Goal: Information Seeking & Learning: Check status

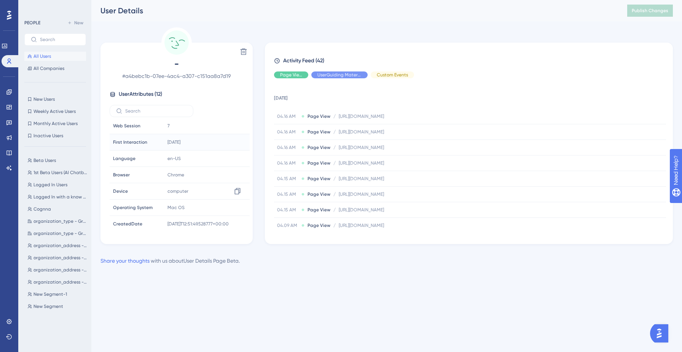
scroll to position [84, 0]
click at [6, 127] on link at bounding box center [9, 122] width 6 height 12
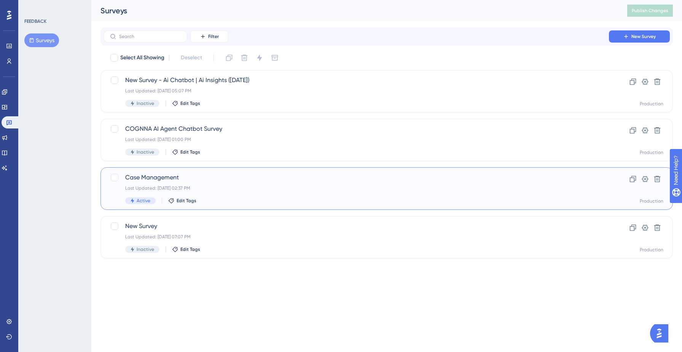
click at [285, 193] on div "Case Management Last Updated: [DATE] 02:37 PM Active Edit Tags" at bounding box center [356, 188] width 462 height 31
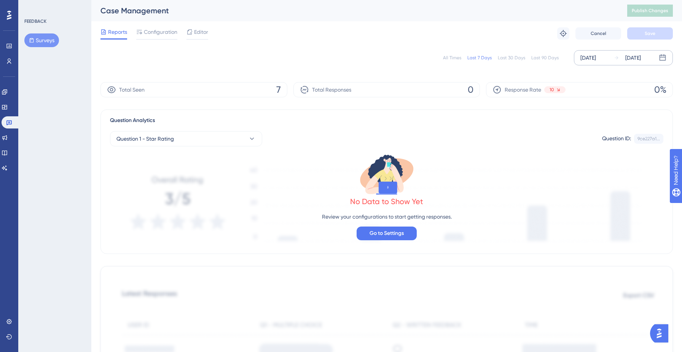
click at [586, 57] on div "[DATE]" at bounding box center [588, 57] width 16 height 9
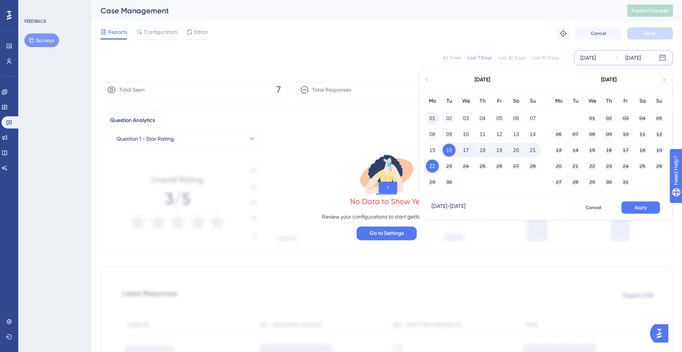
click at [431, 119] on button "01" at bounding box center [432, 118] width 13 height 13
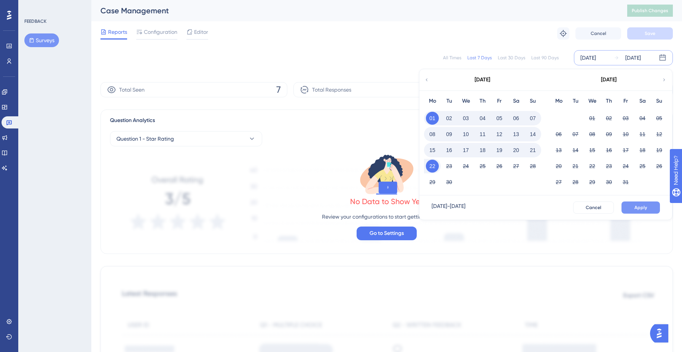
click at [640, 207] on span "Apply" at bounding box center [640, 208] width 13 height 6
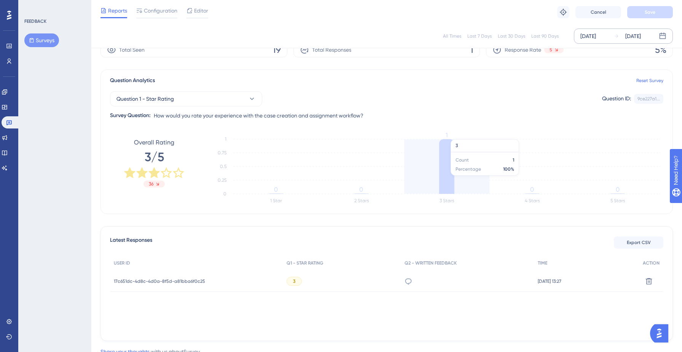
scroll to position [65, 0]
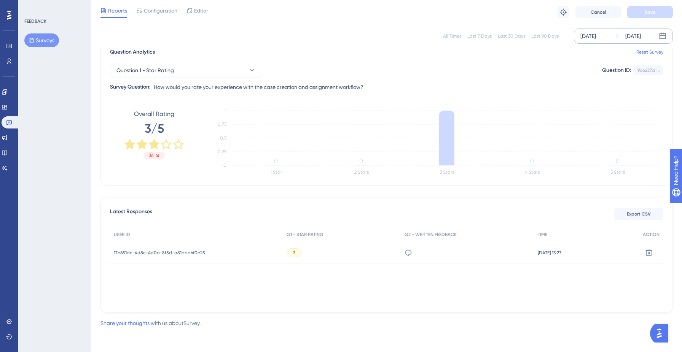
click at [296, 255] on div "3" at bounding box center [294, 253] width 15 height 9
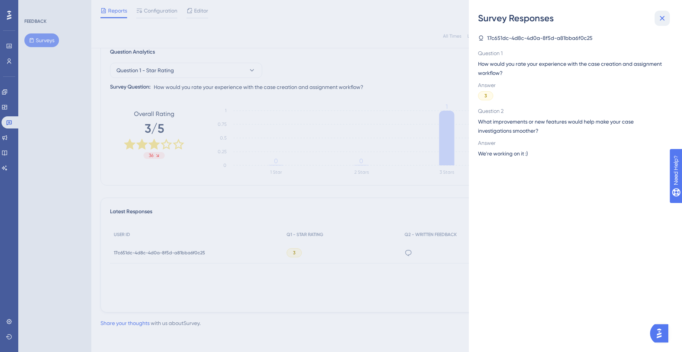
click at [660, 18] on icon at bounding box center [662, 18] width 9 height 9
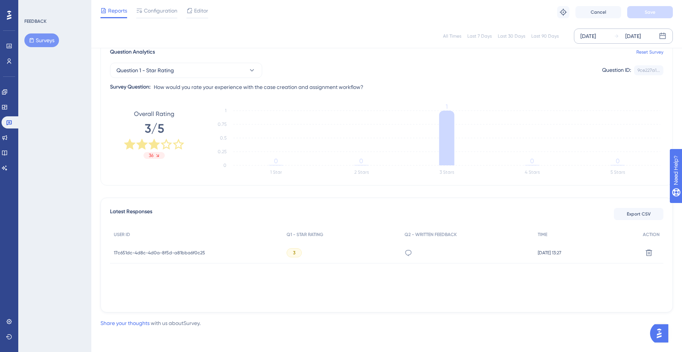
click at [6, 130] on div "Engagement Widgets Feedback Product Updates Knowledge Base AI Assistant" at bounding box center [9, 130] width 15 height 88
click at [7, 126] on link at bounding box center [11, 122] width 18 height 12
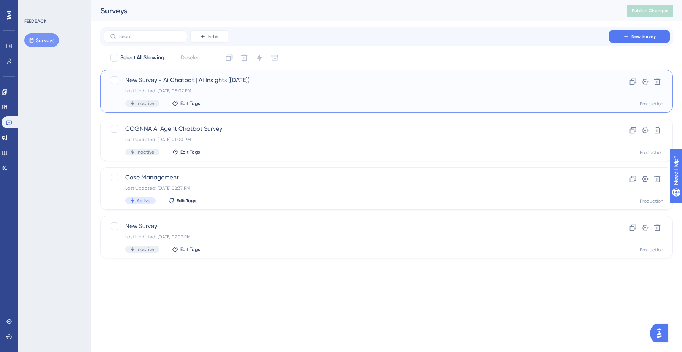
click at [212, 86] on div "New Survey - Ai Chatbot | Ai Insights ([DATE]) Last Updated: [DATE] 05:07 PM In…" at bounding box center [356, 91] width 462 height 31
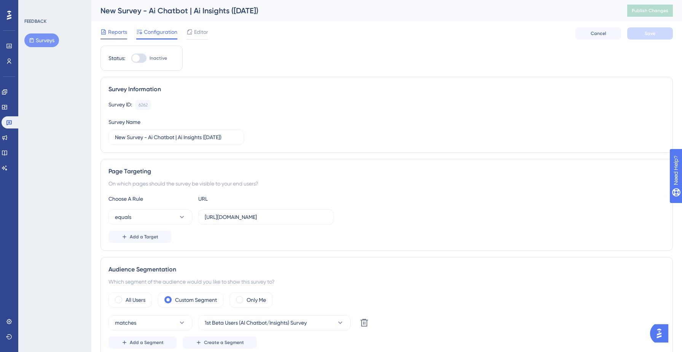
click at [123, 32] on span "Reports" at bounding box center [117, 31] width 19 height 9
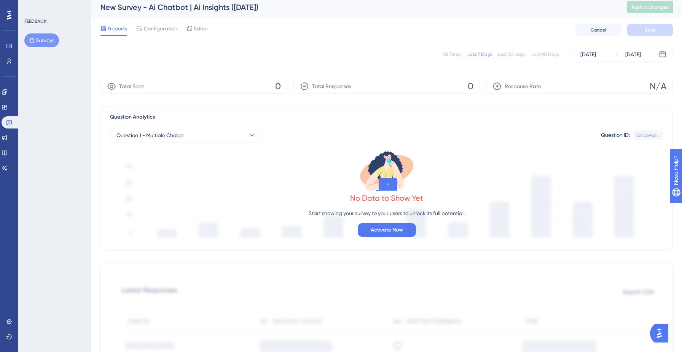
scroll to position [5, 0]
click at [588, 51] on div "[DATE]" at bounding box center [588, 53] width 16 height 9
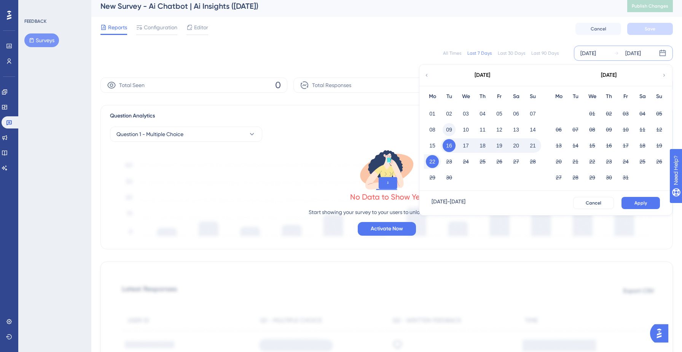
click at [448, 129] on button "09" at bounding box center [449, 129] width 13 height 13
click at [646, 202] on span "Apply" at bounding box center [640, 203] width 13 height 6
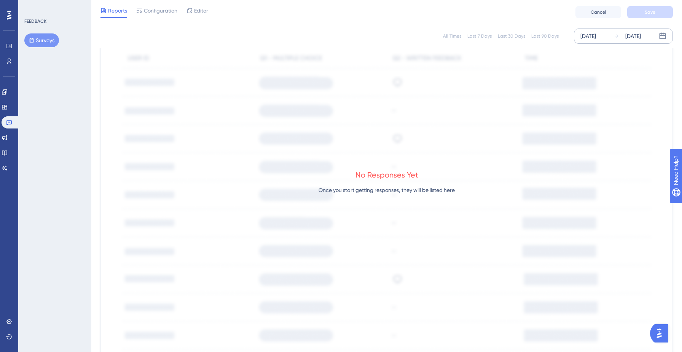
scroll to position [322, 0]
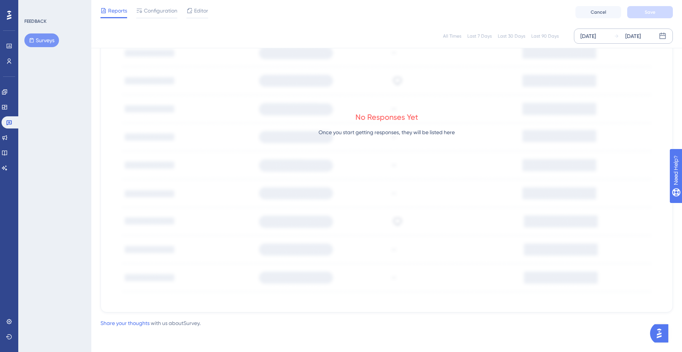
click at [5, 18] on div at bounding box center [9, 15] width 12 height 12
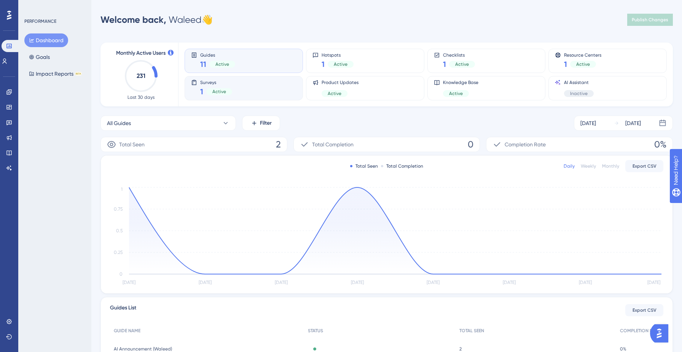
click at [255, 88] on div "Surveys 1 Active" at bounding box center [243, 89] width 105 height 18
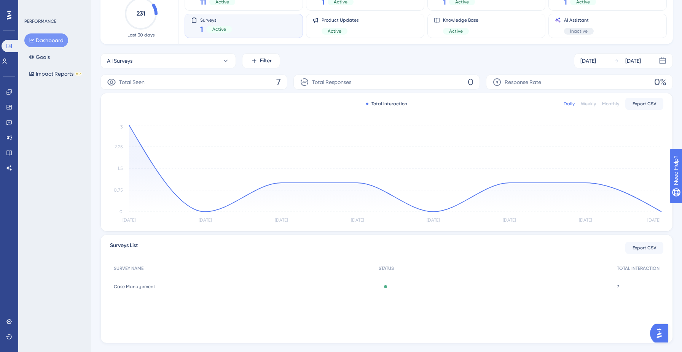
scroll to position [78, 0]
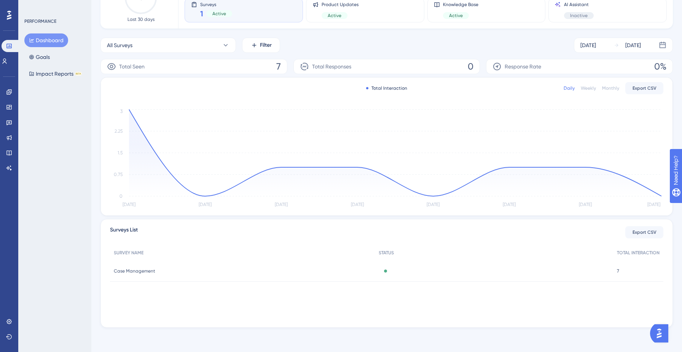
click at [617, 272] on span "7" at bounding box center [618, 271] width 2 height 6
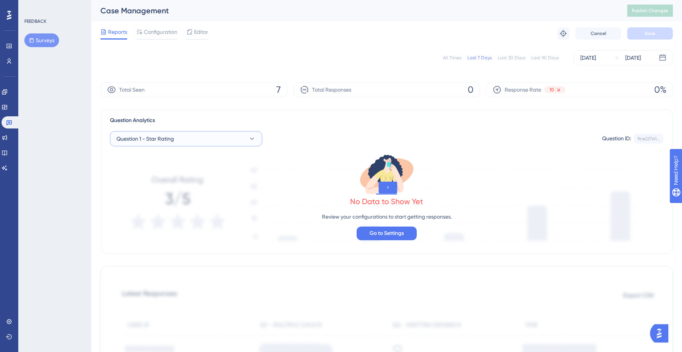
click at [243, 137] on button "Question 1 - Star Rating" at bounding box center [186, 138] width 152 height 15
click at [243, 145] on button "Question 1 - Star Rating" at bounding box center [186, 138] width 152 height 15
click at [244, 140] on button "Question 1 - Star Rating" at bounding box center [186, 138] width 152 height 15
drag, startPoint x: 215, startPoint y: 193, endPoint x: 217, endPoint y: 185, distance: 7.6
click at [217, 185] on div "Question 1 - Star Rating Question 1 - Star Rating Question 2 - Written Feedback…" at bounding box center [186, 193] width 142 height 30
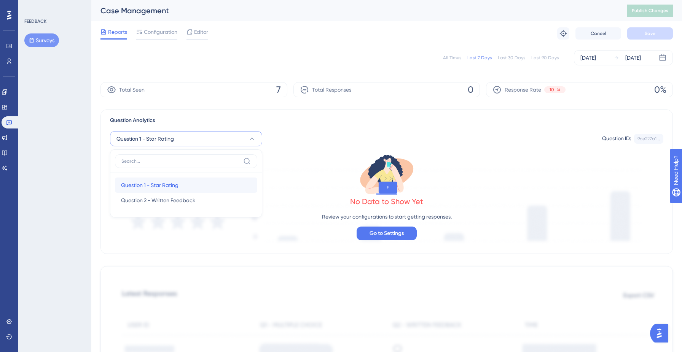
click at [217, 185] on div "Question 1 - Star Rating Question 1 - Star Rating" at bounding box center [186, 185] width 130 height 15
click at [596, 53] on div "[DATE]" at bounding box center [588, 57] width 16 height 9
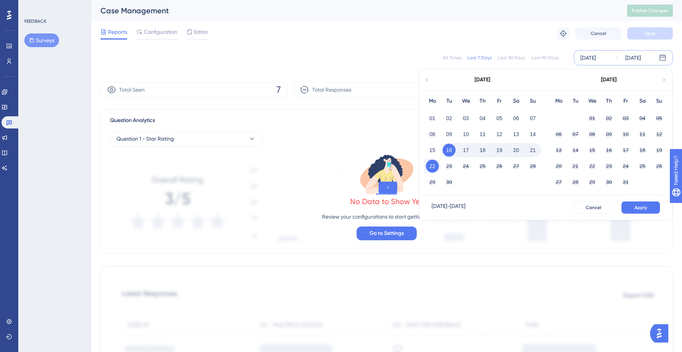
click at [506, 129] on div "12" at bounding box center [499, 134] width 17 height 14
click at [498, 133] on button "12" at bounding box center [499, 134] width 13 height 13
click at [641, 208] on span "Apply" at bounding box center [640, 208] width 13 height 6
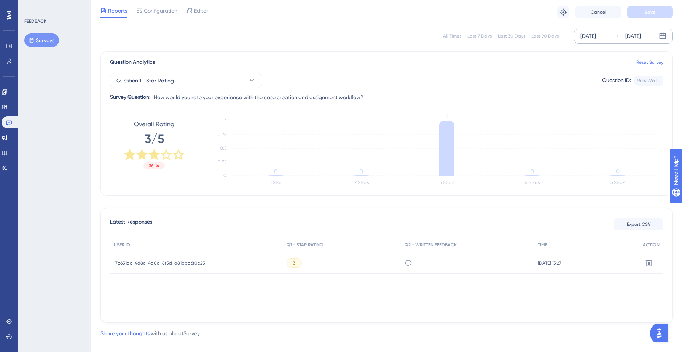
scroll to position [65, 0]
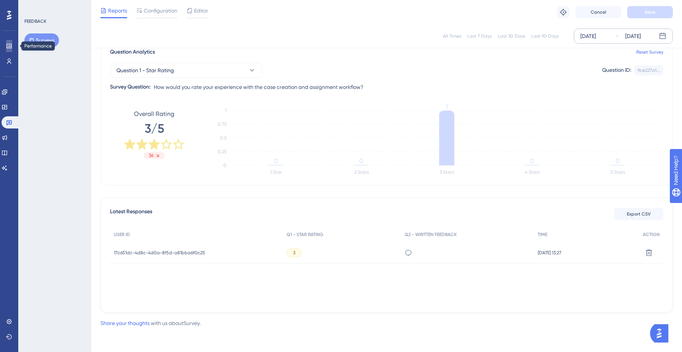
click at [6, 46] on link at bounding box center [9, 46] width 6 height 12
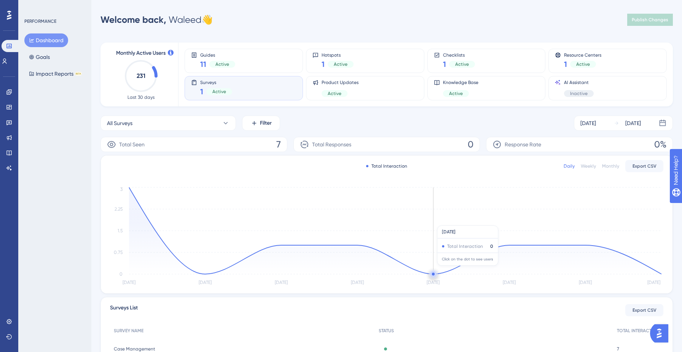
scroll to position [78, 0]
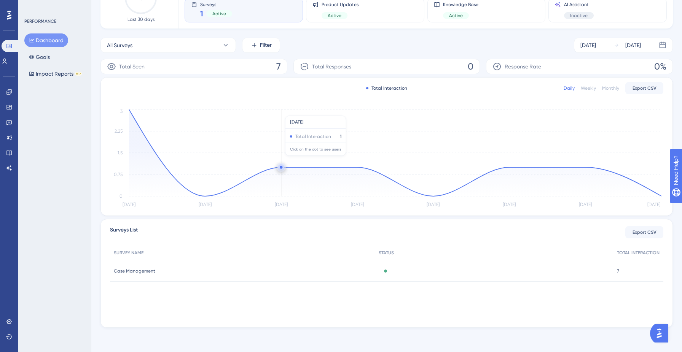
click at [275, 166] on icon "[DATE] Sep [DATE] Sep [DATE] Sep [DATE] Sep 22 0 0.75 1.5 2.25 3" at bounding box center [386, 159] width 553 height 102
click at [138, 146] on icon at bounding box center [395, 153] width 532 height 87
click at [131, 111] on circle at bounding box center [129, 110] width 6 height 6
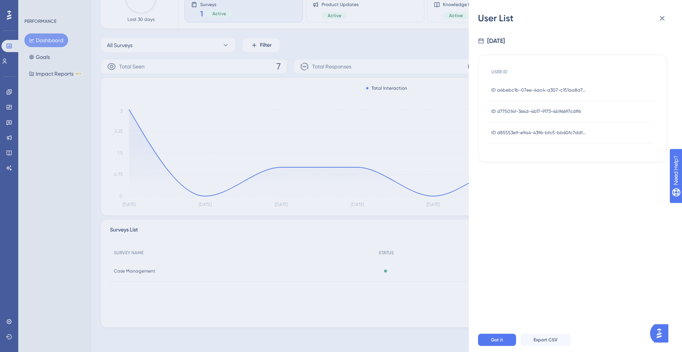
click at [554, 88] on span "ID a4bebc1b-07ee-4ac4-a307-c151aa8a7d19" at bounding box center [538, 90] width 95 height 6
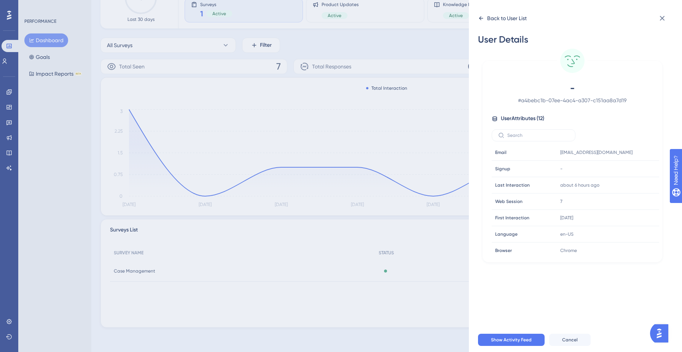
click at [480, 19] on icon at bounding box center [481, 18] width 6 height 6
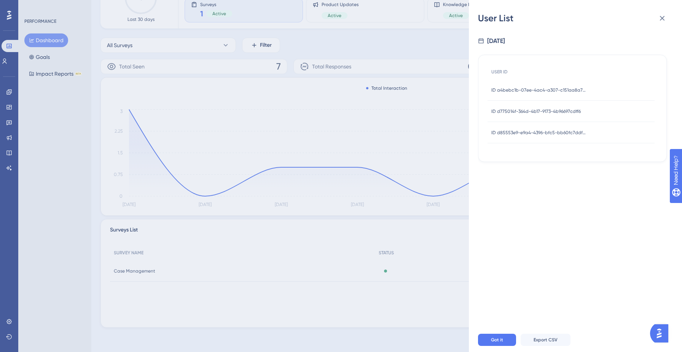
click at [527, 106] on div "ID d775014f-364d-4b17-9173-4b96697cdff6 ID d775014f-364d-4b17-9173-4b96697cdff6" at bounding box center [535, 111] width 89 height 21
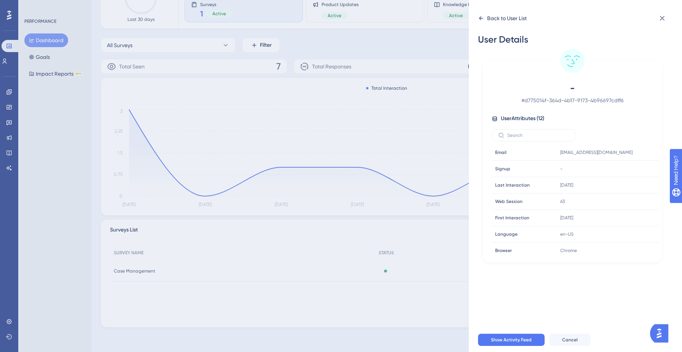
click at [479, 18] on icon at bounding box center [481, 18] width 4 height 4
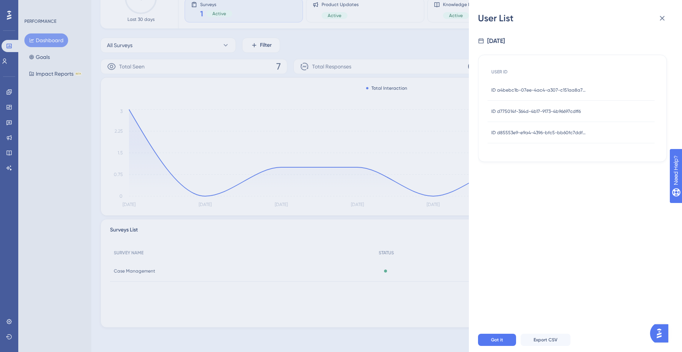
click at [538, 132] on span "ID d85553e9-e9a4-4396-bfc5-bb60fc7ddf28" at bounding box center [538, 133] width 95 height 6
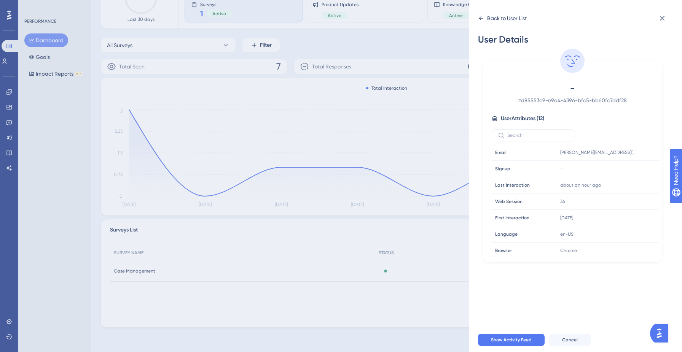
click at [478, 15] on icon at bounding box center [481, 18] width 6 height 6
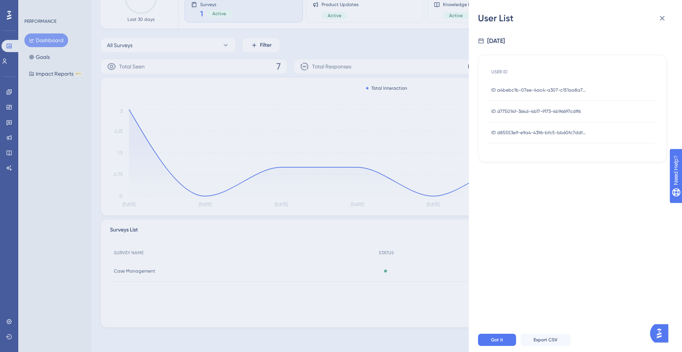
click at [545, 111] on span "ID d775014f-364d-4b17-9173-4b96697cdff6" at bounding box center [535, 111] width 89 height 6
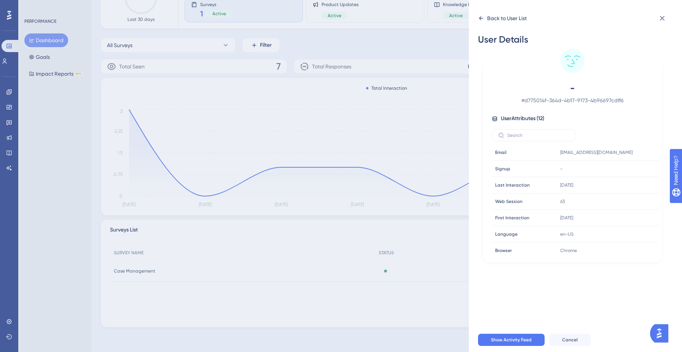
click at [482, 17] on icon at bounding box center [481, 18] width 6 height 6
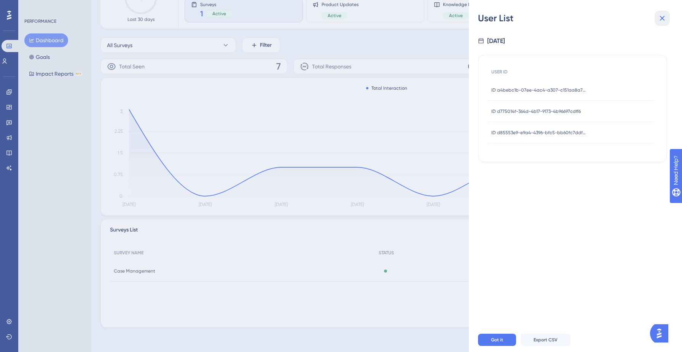
click at [662, 14] on icon at bounding box center [662, 18] width 9 height 9
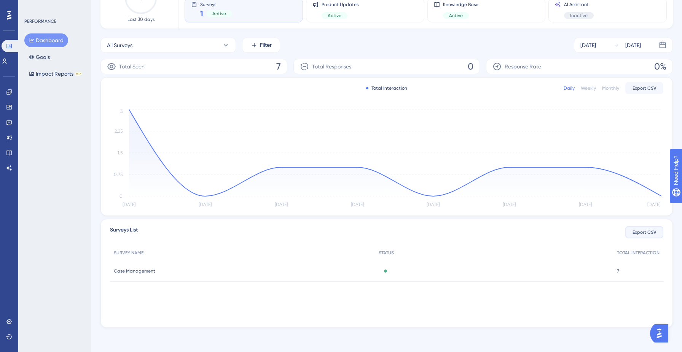
click at [654, 230] on span "Export CSV" at bounding box center [644, 232] width 24 height 6
click at [9, 125] on icon at bounding box center [9, 122] width 6 height 6
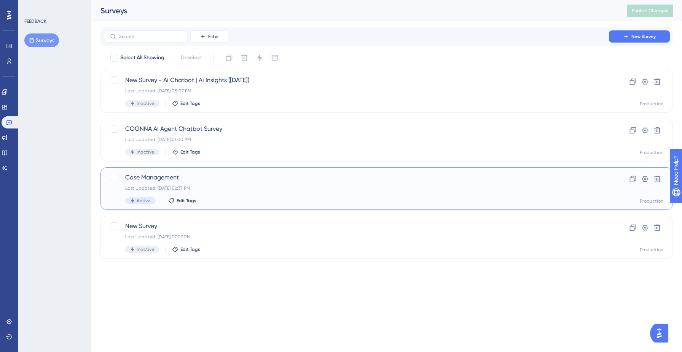
click at [243, 182] on span "Case Management" at bounding box center [356, 177] width 462 height 9
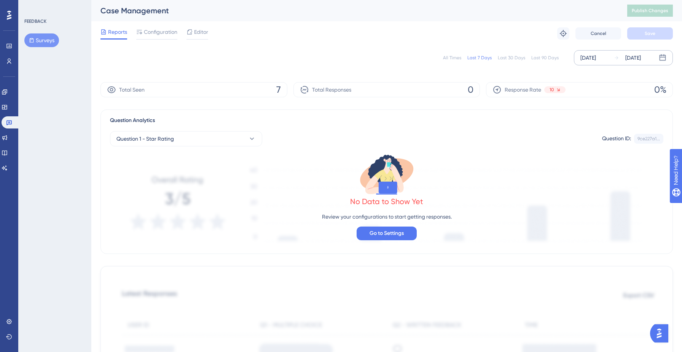
click at [596, 61] on div "[DATE]" at bounding box center [588, 57] width 16 height 9
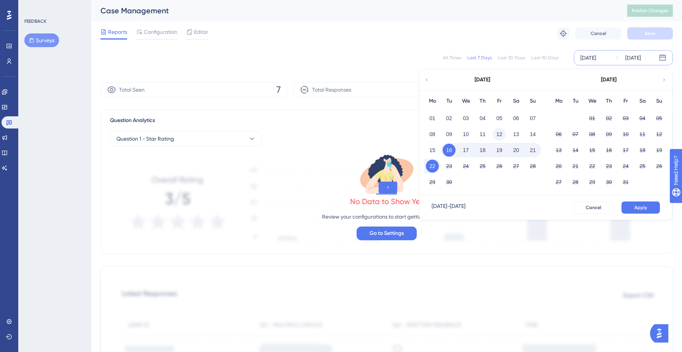
click at [500, 132] on button "12" at bounding box center [499, 134] width 13 height 13
click at [649, 200] on div "[DATE] - [DATE] Cancel Apply" at bounding box center [545, 208] width 253 height 24
click at [643, 204] on button "Apply" at bounding box center [640, 208] width 38 height 12
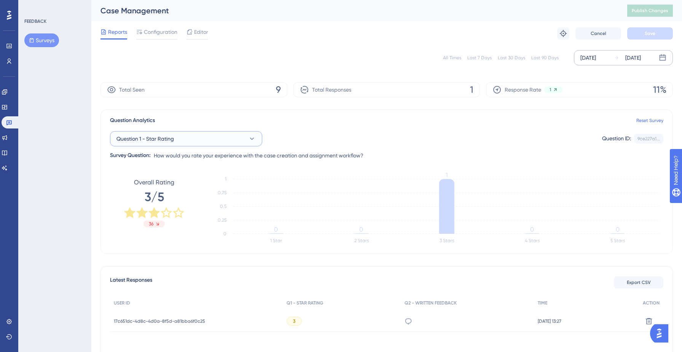
click at [166, 139] on span "Question 1 - Star Rating" at bounding box center [144, 138] width 57 height 9
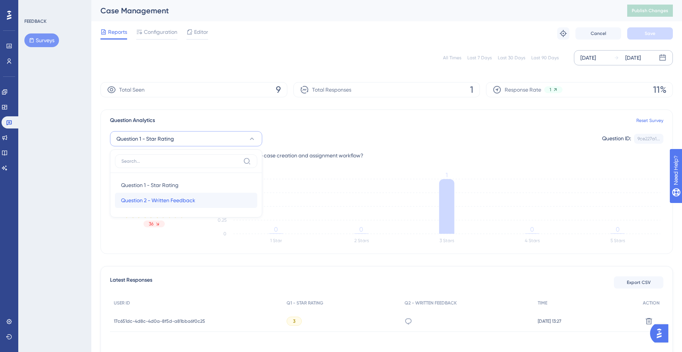
click at [158, 199] on span "Question 2 - Written Feedback" at bounding box center [158, 200] width 74 height 9
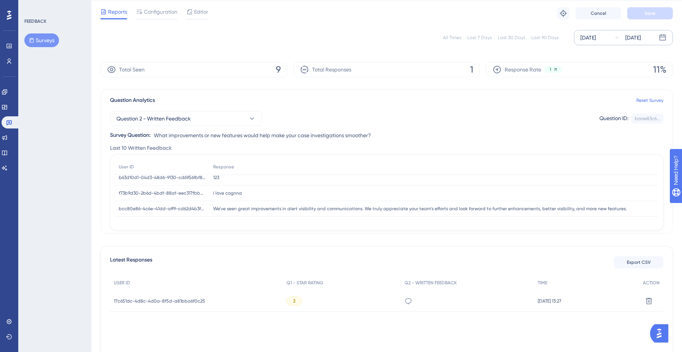
scroll to position [21, 0]
click at [221, 120] on button "Question 2 - Written Feedback" at bounding box center [186, 118] width 152 height 15
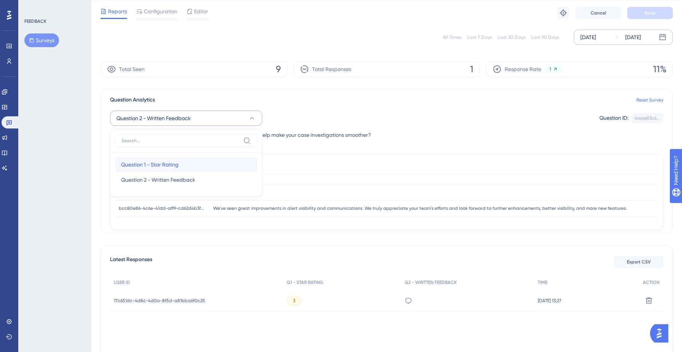
click at [181, 164] on div "Question 1 - Star Rating Question 1 - Star Rating" at bounding box center [186, 164] width 130 height 15
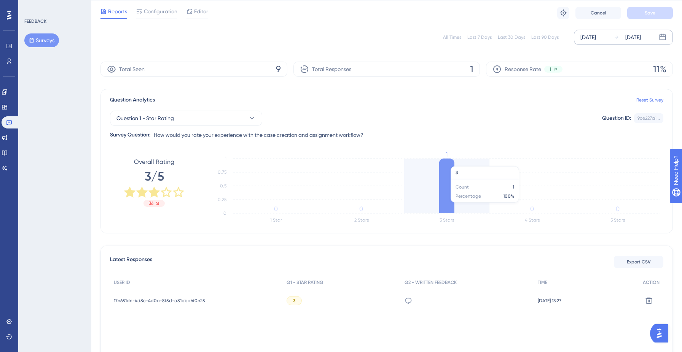
click at [449, 207] on icon at bounding box center [446, 186] width 15 height 55
click at [447, 158] on tspan "1" at bounding box center [447, 154] width 2 height 7
click at [448, 167] on icon at bounding box center [446, 186] width 15 height 55
click at [472, 188] on icon "1 Star 2 Stars 3 Stars 4 Stars 5 Stars 0 0.25 0.5 0.75 1 0 0 1 0 0" at bounding box center [435, 190] width 456 height 76
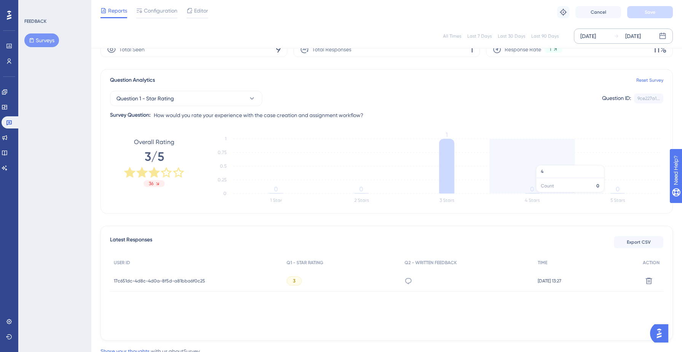
scroll to position [0, 0]
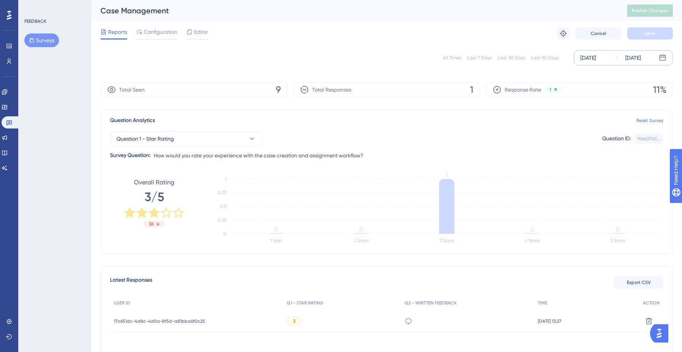
click at [596, 60] on div "[DATE]" at bounding box center [588, 57] width 16 height 9
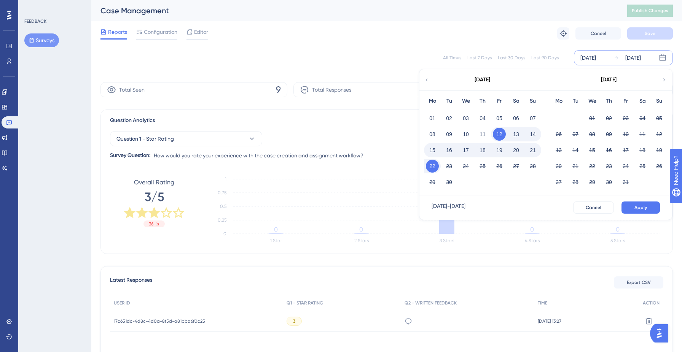
click at [596, 60] on div "[DATE]" at bounding box center [588, 57] width 16 height 9
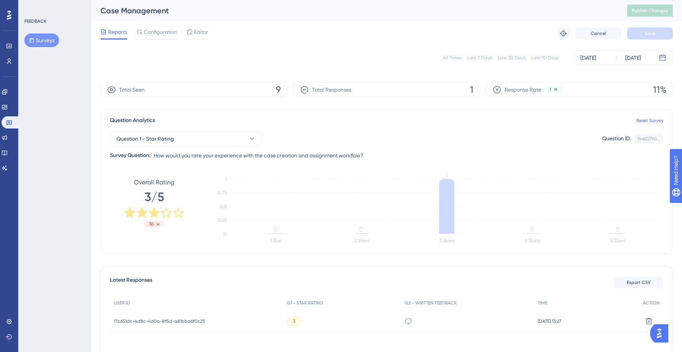
click at [510, 57] on div "Last 30 Days" at bounding box center [511, 58] width 27 height 6
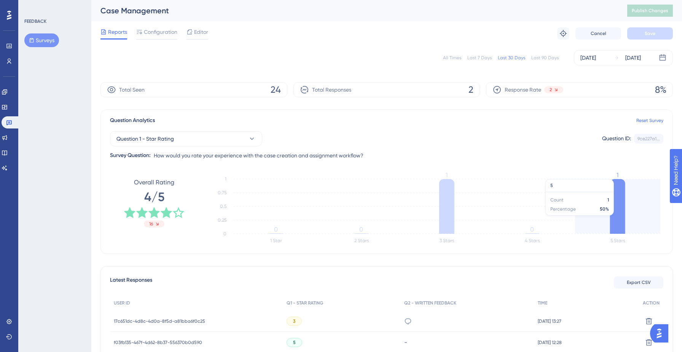
click at [617, 203] on icon at bounding box center [617, 206] width 15 height 55
click at [582, 197] on icon "1 Star 2 Stars 3 Stars 4 Stars 5 Stars 0 0.25 0.5 0.75 1 0 0 1 0 1" at bounding box center [435, 210] width 456 height 76
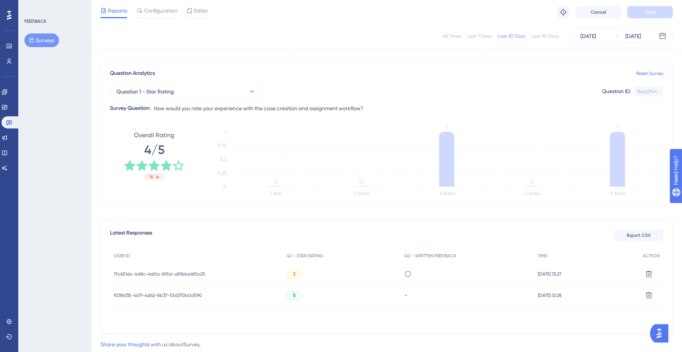
scroll to position [65, 0]
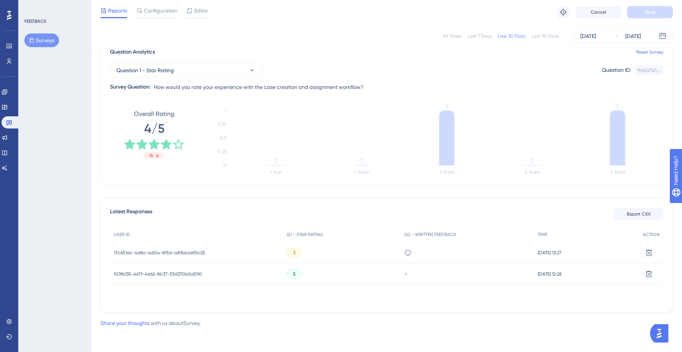
click at [151, 251] on span "17c651dc-4d8c-4d0a-8f5d-a81bba6f0c25" at bounding box center [159, 253] width 91 height 6
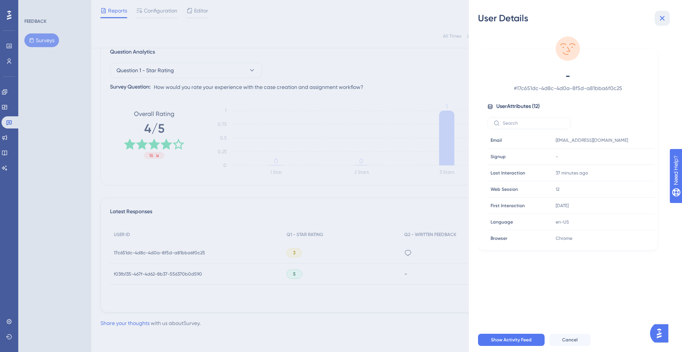
click at [662, 20] on icon at bounding box center [662, 18] width 9 height 9
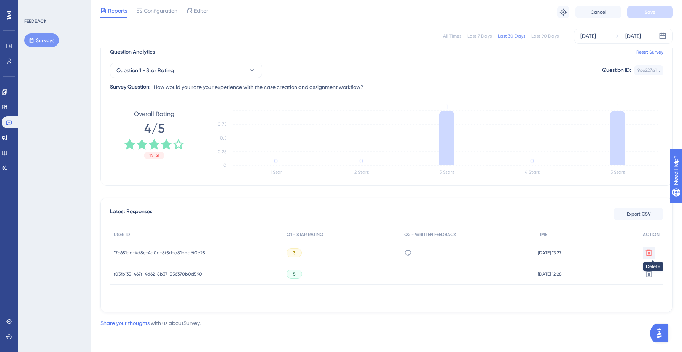
click at [648, 253] on icon at bounding box center [649, 253] width 6 height 6
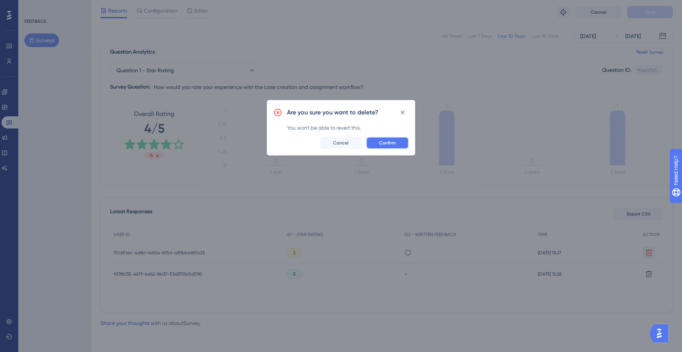
click at [393, 144] on span "Confirm" at bounding box center [387, 143] width 17 height 6
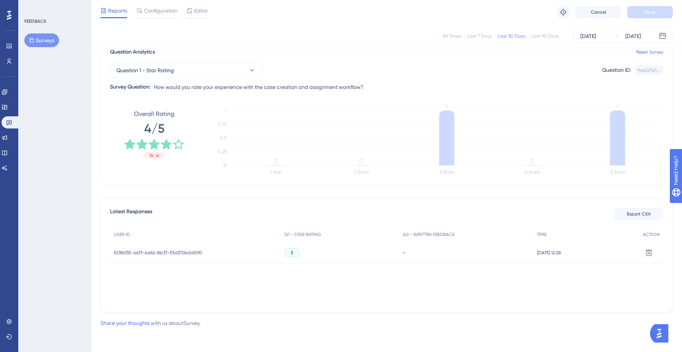
click at [289, 250] on div "5" at bounding box center [292, 253] width 16 height 9
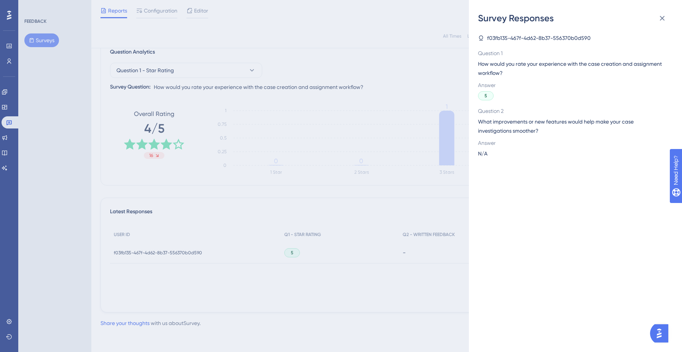
click at [517, 37] on span "f03fb135-467f-4d62-8b37-556370b0d590" at bounding box center [539, 37] width 104 height 9
click at [661, 17] on icon at bounding box center [662, 18] width 5 height 5
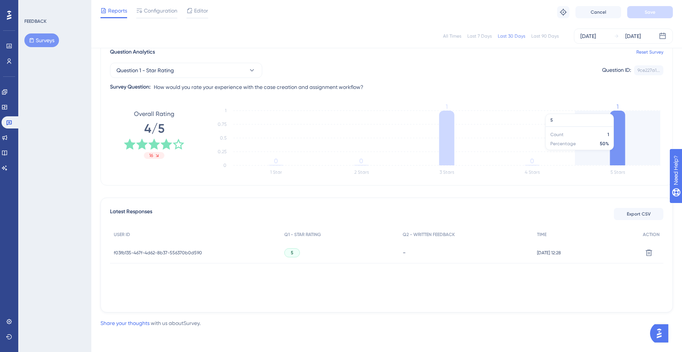
click at [620, 154] on icon at bounding box center [617, 138] width 15 height 55
click at [616, 132] on icon at bounding box center [617, 138] width 15 height 55
click at [580, 121] on icon "1 Star 2 Stars 3 Stars 4 Stars 5 Stars 0 0.25 0.5 0.75 1 0 0 1 0 1" at bounding box center [435, 142] width 456 height 76
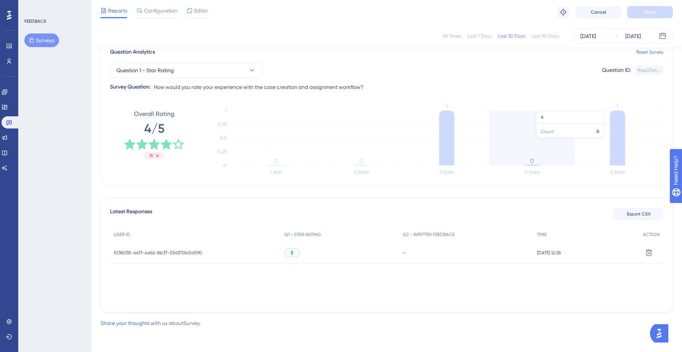
click at [569, 135] on icon "1 Star 2 Stars 3 Stars 4 Stars 5 Stars 0 0.25 0.5 0.75 1 0 0 1 0 1" at bounding box center [435, 142] width 456 height 76
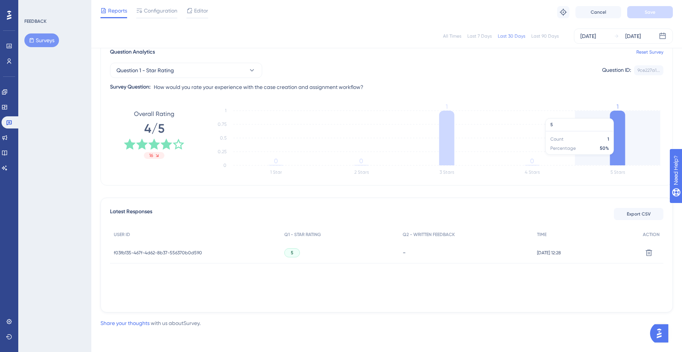
click at [634, 155] on icon "1 Star 2 Stars 3 Stars 4 Stars 5 Stars 0 0.25 0.5 0.75 1 0 0 1 0 1" at bounding box center [435, 142] width 456 height 76
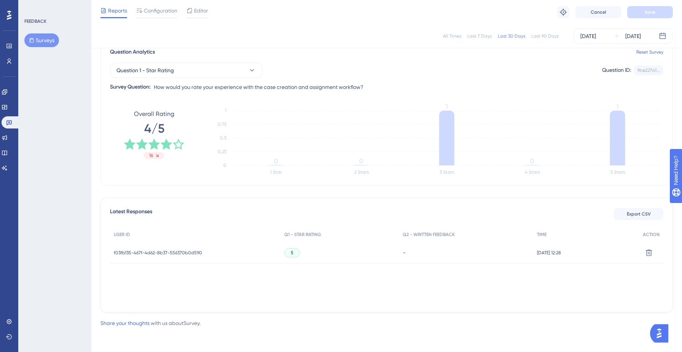
click at [168, 253] on span "f03fb135-467f-4d62-8b37-556370b0d590" at bounding box center [158, 253] width 88 height 6
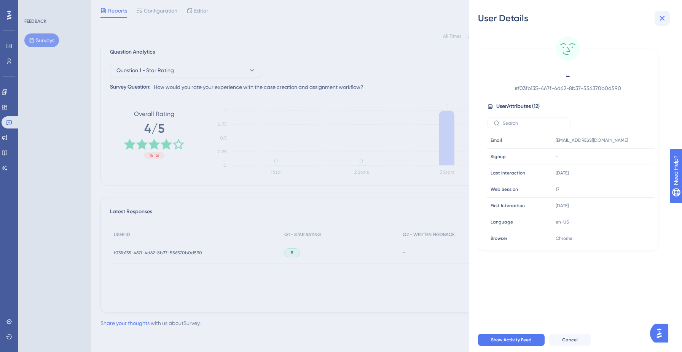
click at [661, 18] on icon at bounding box center [662, 18] width 9 height 9
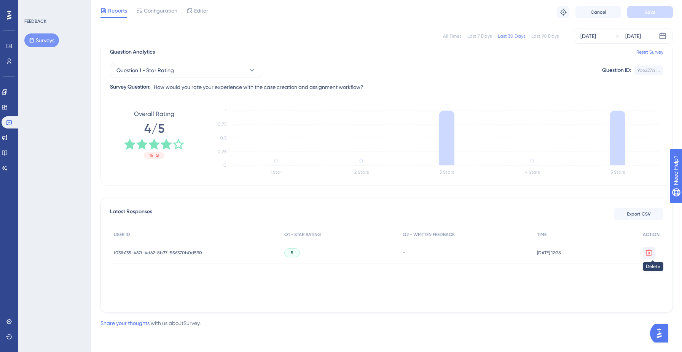
click at [648, 256] on icon at bounding box center [649, 253] width 6 height 6
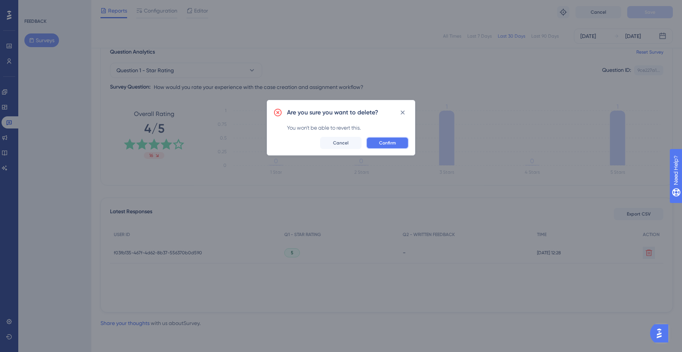
click at [397, 144] on button "Confirm" at bounding box center [387, 143] width 43 height 12
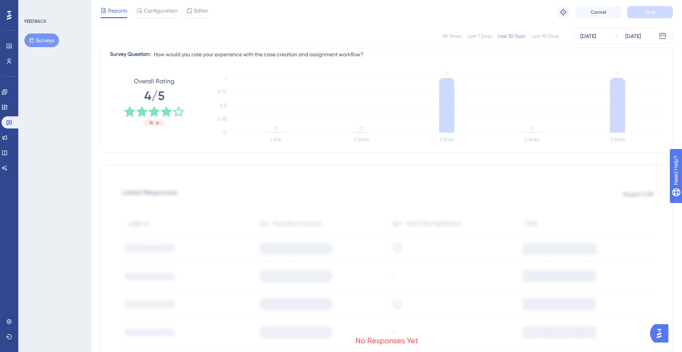
scroll to position [0, 0]
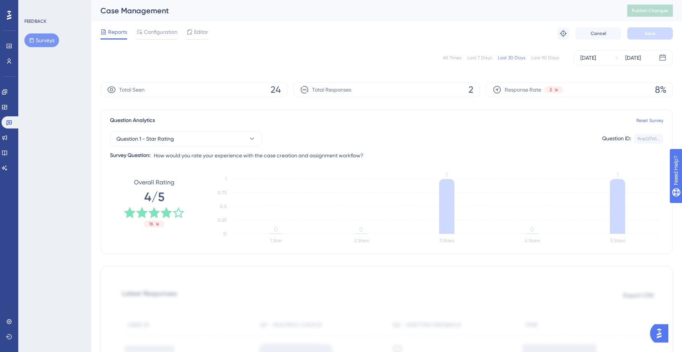
click at [545, 56] on div "Last 90 Days" at bounding box center [544, 58] width 27 height 6
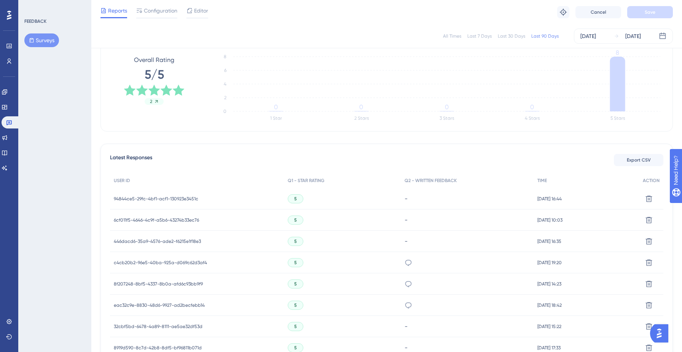
scroll to position [184, 0]
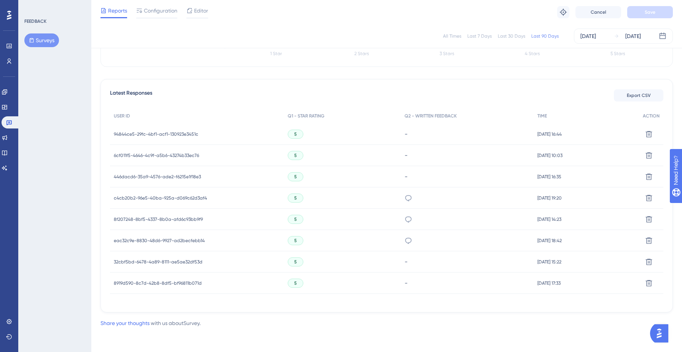
click at [177, 132] on span "94844ce5-29fc-4bf1-acf1-130923e3451c" at bounding box center [156, 134] width 84 height 6
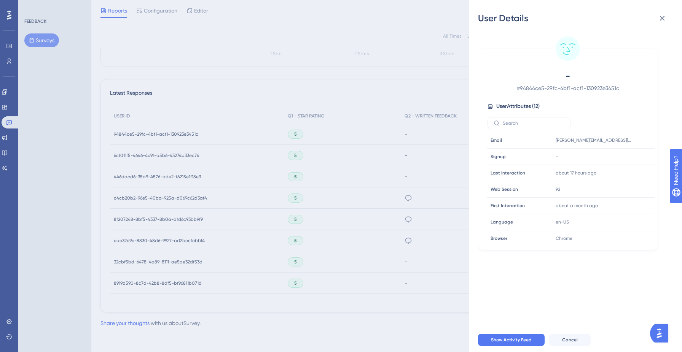
click at [174, 146] on div "User Details - # 94844ce5-29fc-4bf1-acf1-130923e3451c User Attributes ( 12 ) Em…" at bounding box center [341, 176] width 682 height 352
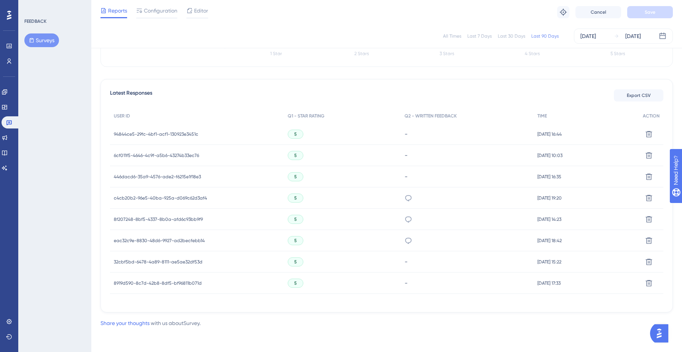
click at [174, 159] on div "6cf011f5-4646-4c9f-a5b6-43274b33ec76 6cf011f5-4646-4c9f-a5b6-43274b33ec76" at bounding box center [156, 155] width 85 height 21
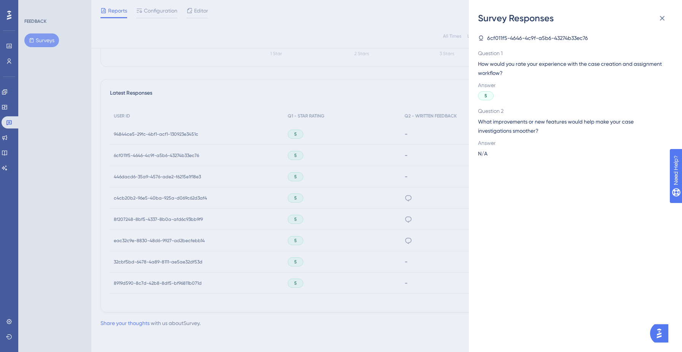
click at [174, 159] on div "Survey Responses 6cf011f5-4646-4c9f-a5b6-43274b33ec76 Question 1 How would you …" at bounding box center [341, 176] width 682 height 352
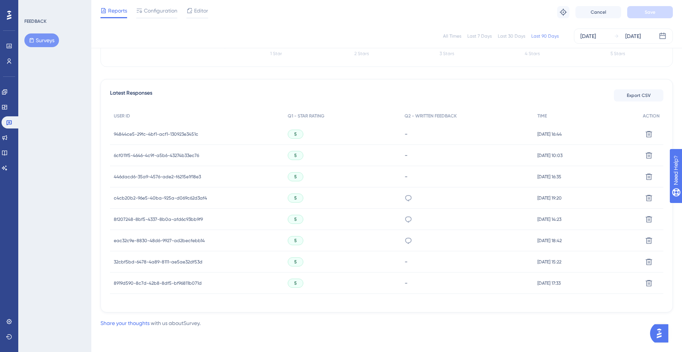
click at [166, 153] on span "6cf011f5-4646-4c9f-a5b6-43274b33ec76" at bounding box center [156, 156] width 85 height 6
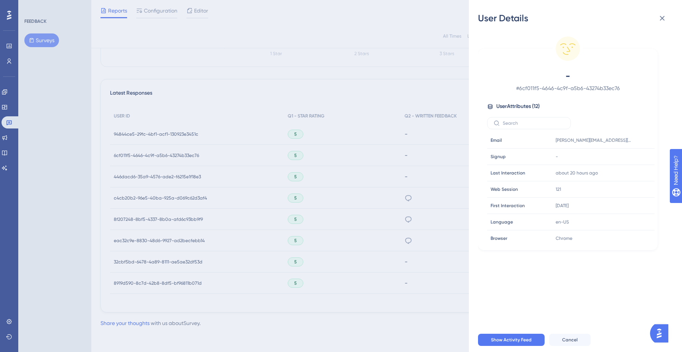
click at [153, 155] on div "User Details - # 6cf011f5-4646-4c9f-a5b6-43274b33ec76 User Attributes ( 12 ) Em…" at bounding box center [341, 176] width 682 height 352
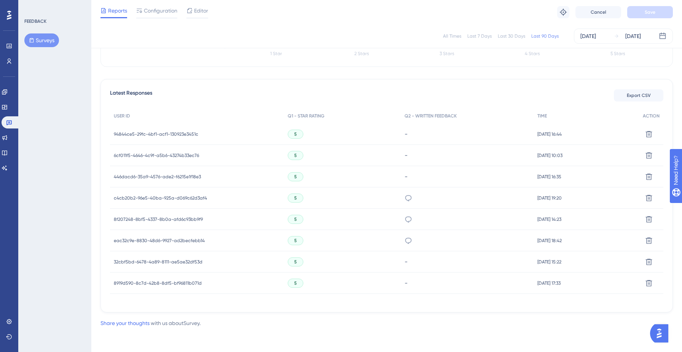
click at [153, 177] on span "446dacd6-35a9-4576-ade2-f6215e1f18e3" at bounding box center [157, 177] width 87 height 6
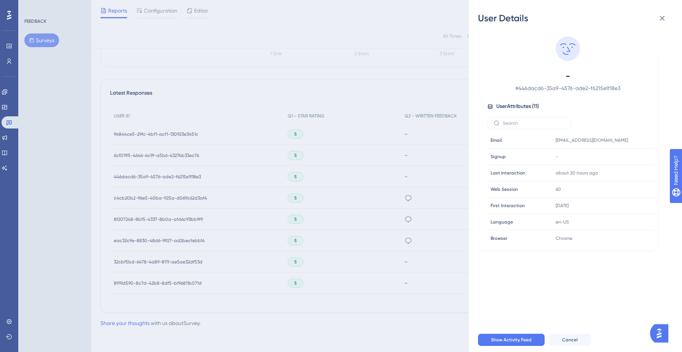
click at [153, 177] on div "User Details - # 446dacd6-35a9-4576-ade2-f6215e1f18e3 User Attributes ( 11 ) Em…" at bounding box center [341, 176] width 682 height 352
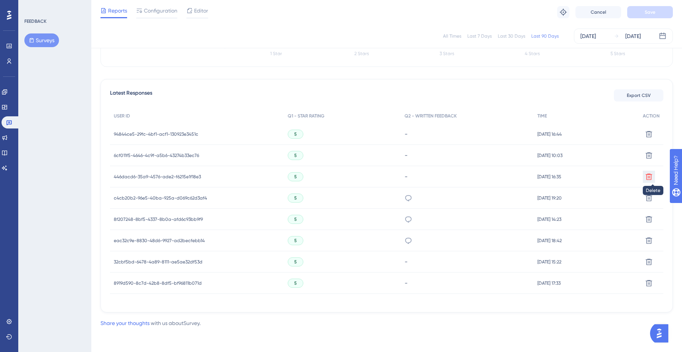
click at [649, 177] on icon at bounding box center [649, 177] width 6 height 6
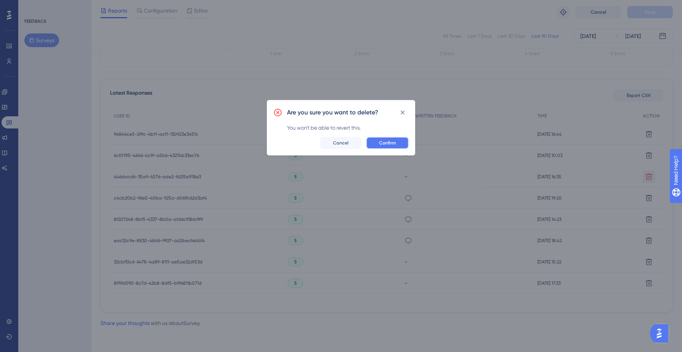
click at [384, 148] on button "Confirm" at bounding box center [387, 143] width 43 height 12
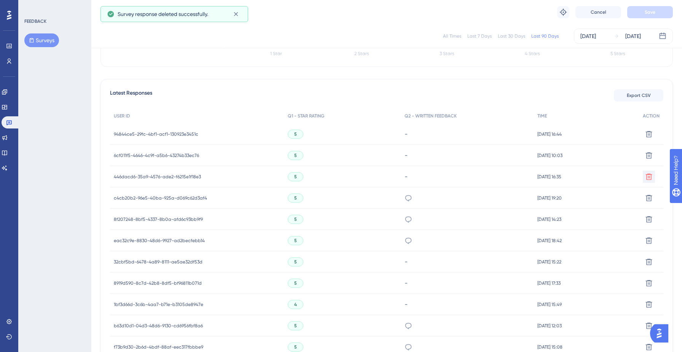
scroll to position [163, 0]
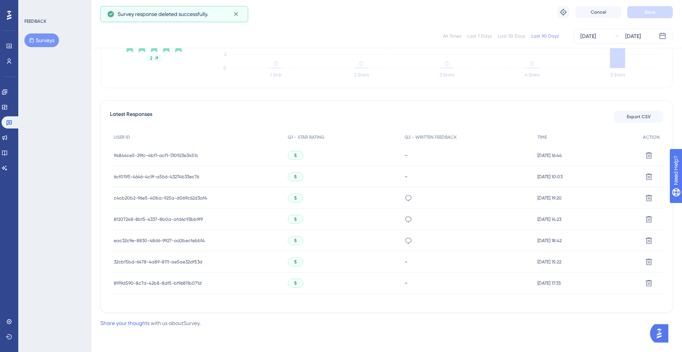
click at [150, 200] on span "c4cb20b2-96e5-40ba-925a-d069c62d3af4" at bounding box center [160, 198] width 93 height 6
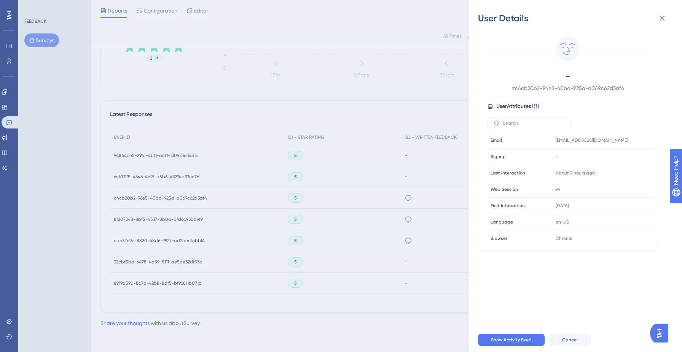
click at [150, 200] on div "User Details - # c4cb20b2-96e5-40ba-925a-d069c62d3af4 User Attributes ( 11 ) Em…" at bounding box center [341, 176] width 682 height 352
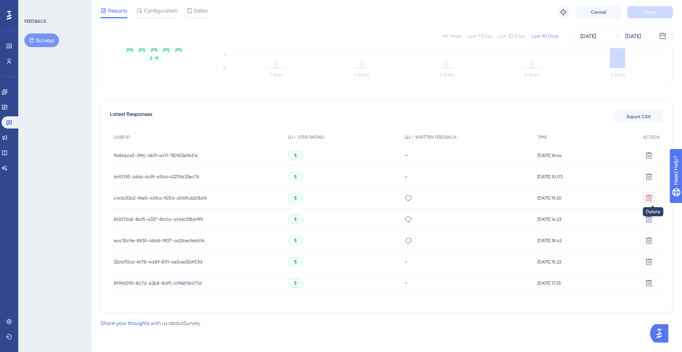
click at [648, 199] on icon at bounding box center [649, 198] width 6 height 6
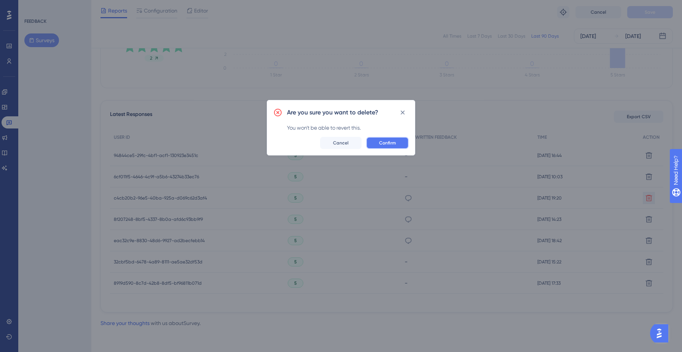
click at [387, 141] on span "Confirm" at bounding box center [387, 143] width 17 height 6
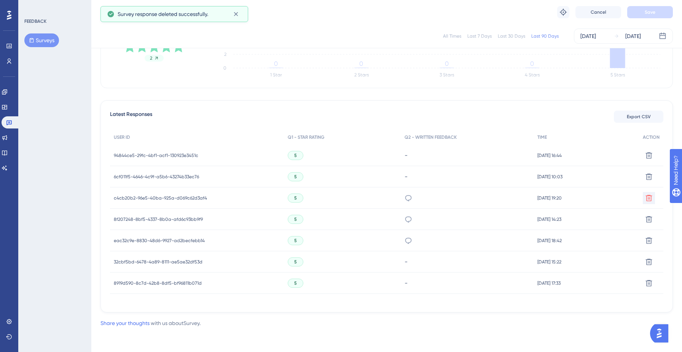
scroll to position [142, 0]
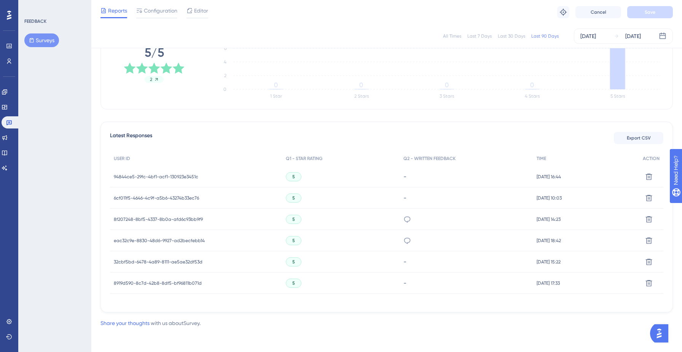
click at [174, 219] on span "8f207248-8bf5-4337-8b0a-afd6c93bb9f9" at bounding box center [158, 220] width 89 height 6
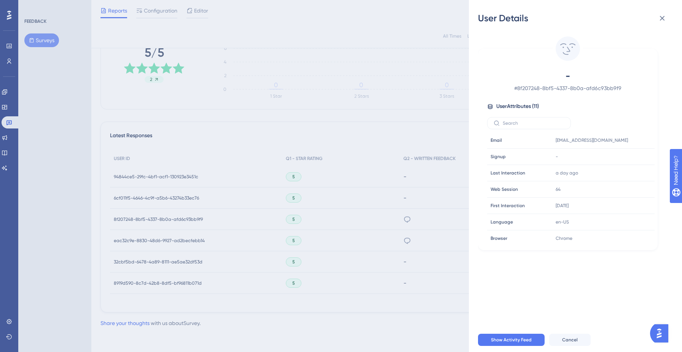
click at [176, 219] on div "User Details - # 8f207248-8bf5-4337-8b0a-afd6c93bb9f9 User Attributes ( 11 ) Em…" at bounding box center [341, 176] width 682 height 352
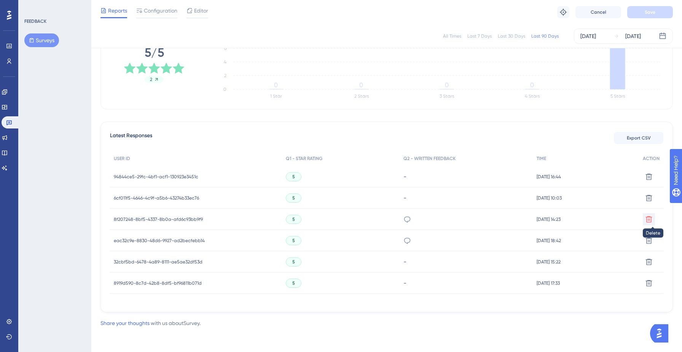
click at [650, 221] on icon at bounding box center [649, 220] width 8 height 8
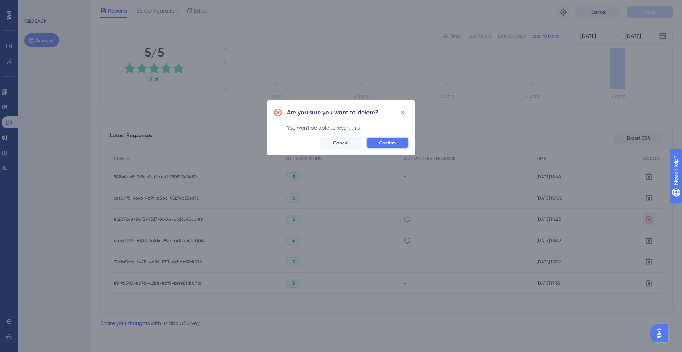
click at [391, 144] on span "Confirm" at bounding box center [387, 143] width 17 height 6
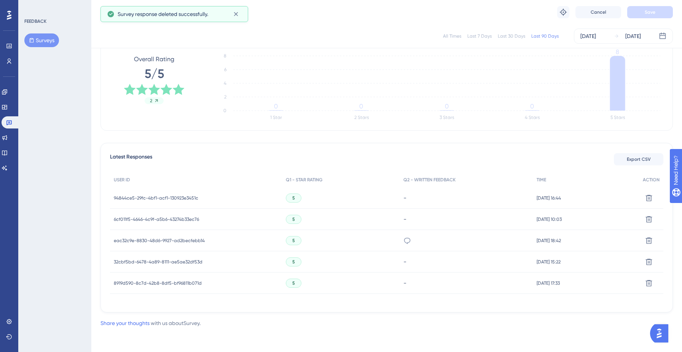
scroll to position [120, 0]
click at [164, 240] on span "eac32c9e-8830-48d6-9927-ad2becfebb14" at bounding box center [159, 241] width 91 height 6
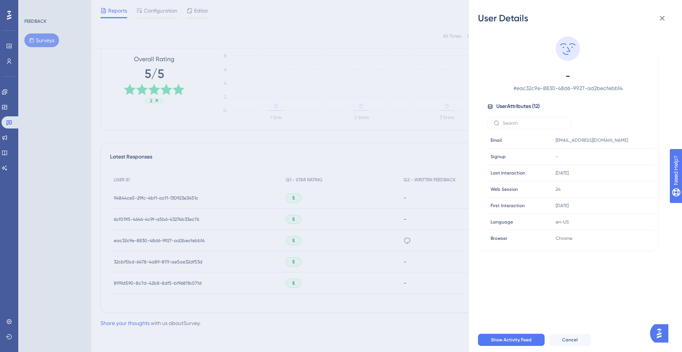
click at [164, 240] on div "User Details - # eac32c9e-8830-48d6-9927-ad2becfebb14 User Attributes ( 12 ) Em…" at bounding box center [341, 176] width 682 height 352
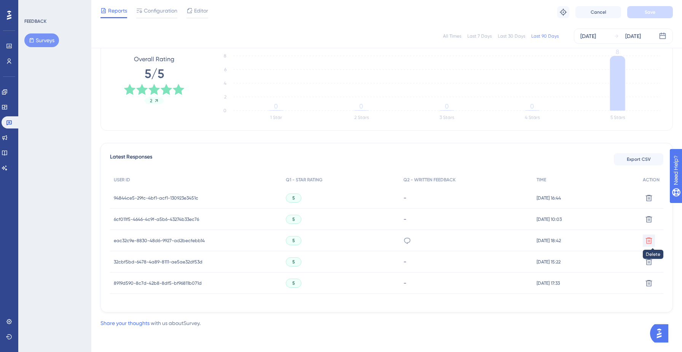
click at [649, 241] on icon at bounding box center [649, 241] width 8 height 8
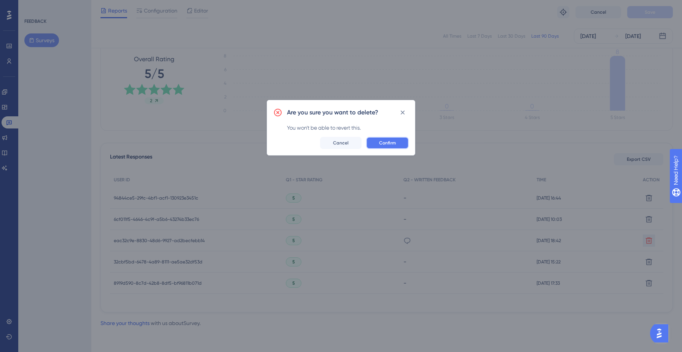
click at [387, 139] on button "Confirm" at bounding box center [387, 143] width 43 height 12
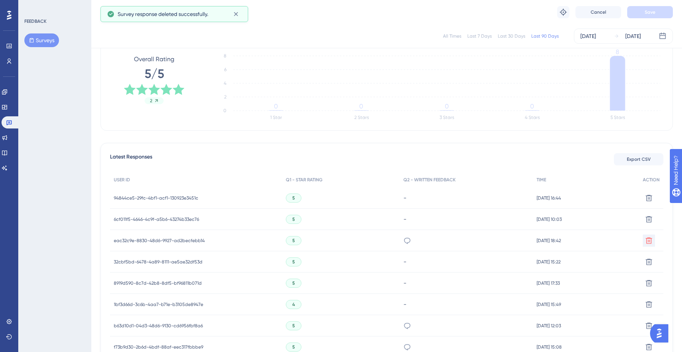
scroll to position [99, 0]
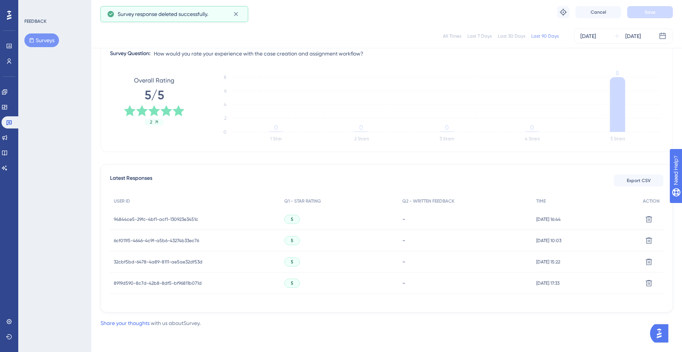
click at [159, 261] on span "32cbf5bd-6478-4a89-8111-ae5ae32df53d" at bounding box center [158, 262] width 89 height 6
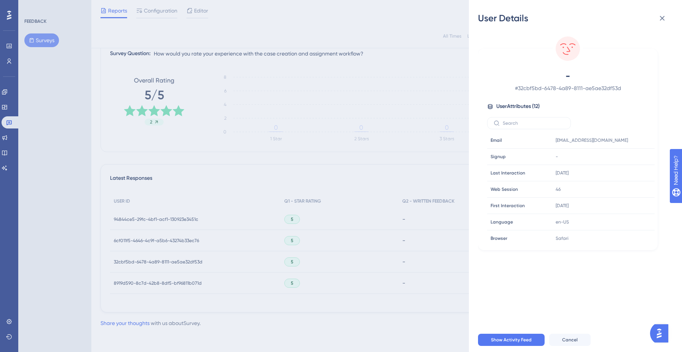
click at [159, 261] on div "User Details - # 32cbf5bd-6478-4a89-8111-ae5ae32df53d User Attributes ( 12 ) Em…" at bounding box center [341, 176] width 682 height 352
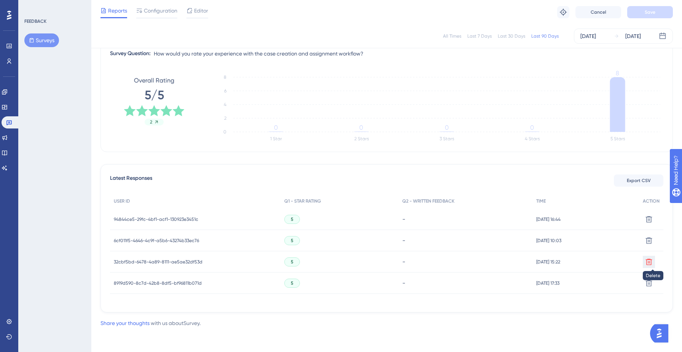
click at [649, 261] on icon at bounding box center [649, 262] width 8 height 8
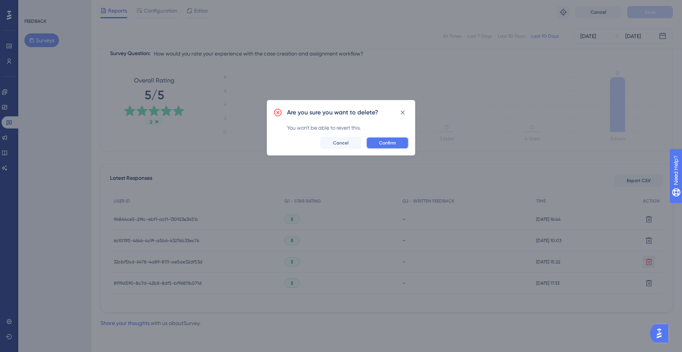
click at [382, 143] on span "Confirm" at bounding box center [387, 143] width 17 height 6
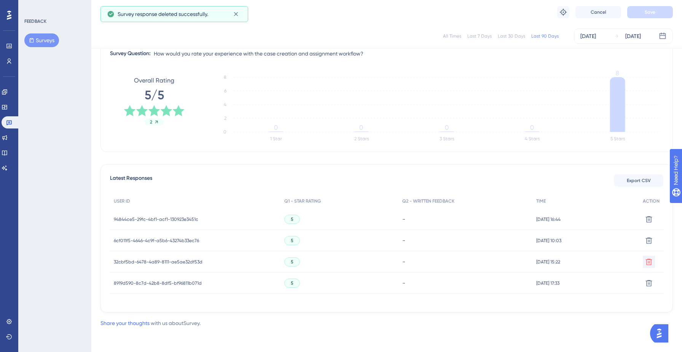
scroll to position [78, 0]
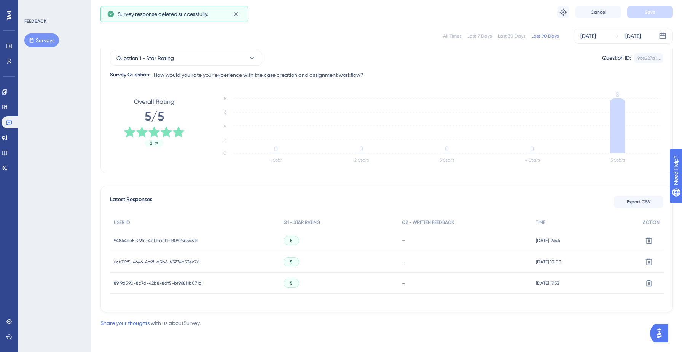
click at [171, 282] on span "8919d590-8c7d-42b8-8df5-bf96811b071d" at bounding box center [158, 283] width 88 height 6
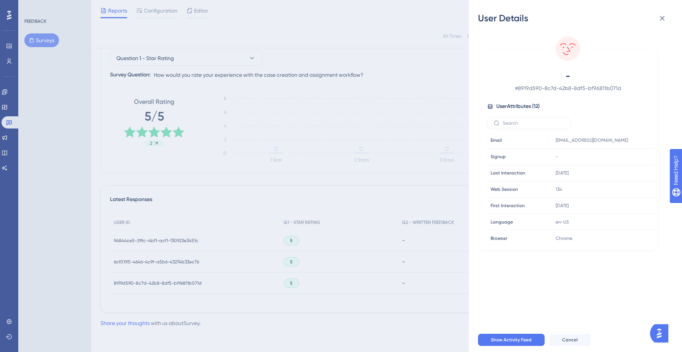
click at [171, 282] on div "User Details - # 8919d590-8c7d-42b8-8df5-bf96811b071d User Attributes ( 12 ) Em…" at bounding box center [341, 176] width 682 height 352
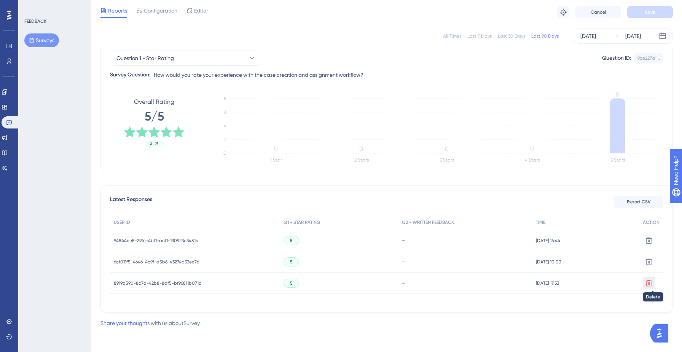
click at [647, 285] on icon at bounding box center [649, 284] width 8 height 8
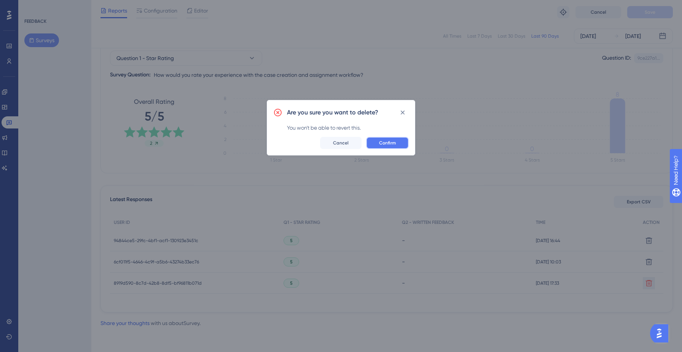
click at [379, 143] on span "Confirm" at bounding box center [387, 143] width 17 height 6
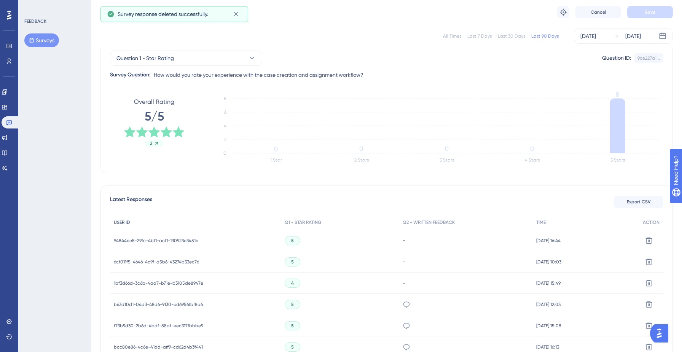
scroll to position [65, 0]
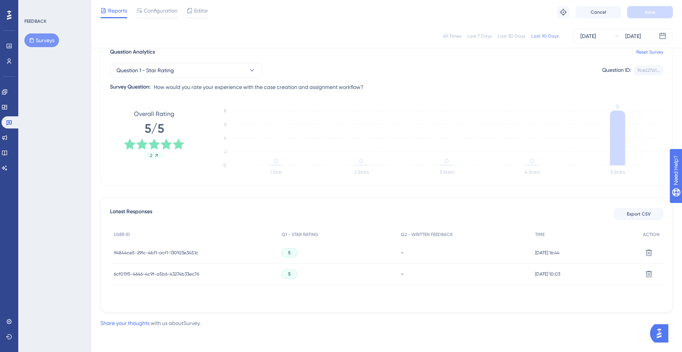
click at [170, 252] on span "94844ce5-29fc-4bf1-acf1-130923e3451c" at bounding box center [156, 253] width 84 height 6
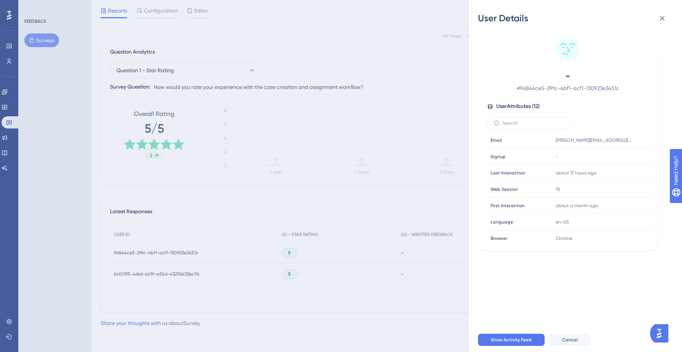
click at [168, 263] on div "User Details - # 94844ce5-29fc-4bf1-acf1-130923e3451c User Attributes ( 12 ) Em…" at bounding box center [341, 176] width 682 height 352
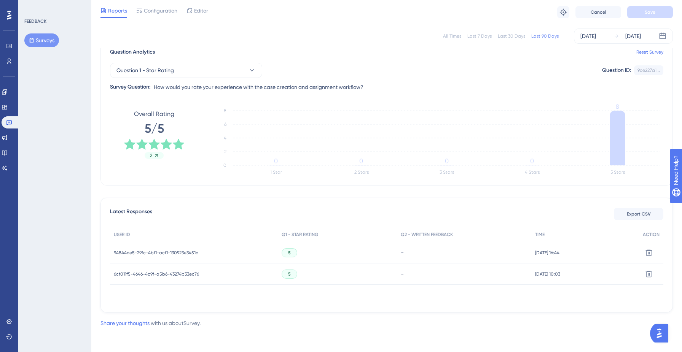
click at [167, 271] on span "6cf011f5-4646-4c9f-a5b6-43274b33ec76" at bounding box center [156, 274] width 85 height 6
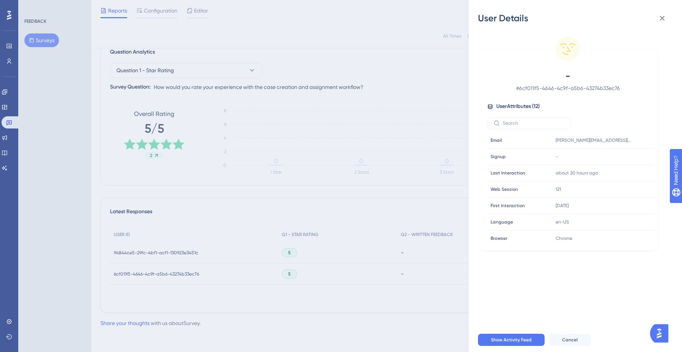
click at [167, 271] on div "User Details - # 6cf011f5-4646-4c9f-a5b6-43274b33ec76 User Attributes ( 12 ) Em…" at bounding box center [341, 176] width 682 height 352
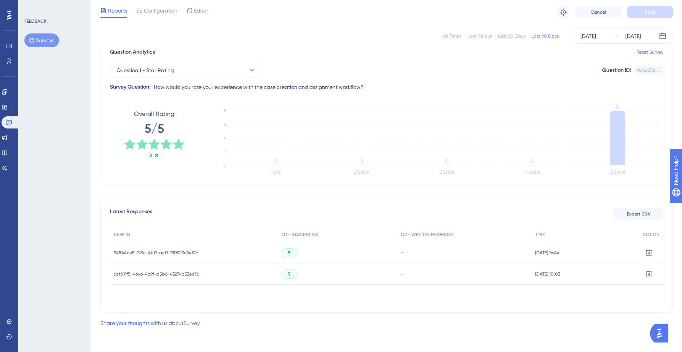
click at [369, 180] on icon "1 Star 2 Stars 3 Stars 4 Stars 5 Stars 0 2 4 6 8 0 0 0 0 8" at bounding box center [435, 142] width 456 height 76
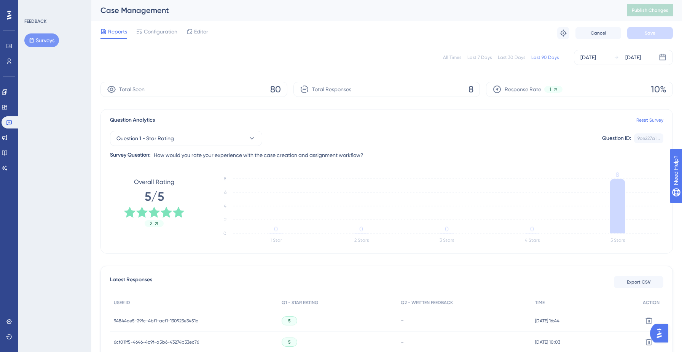
scroll to position [0, 0]
click at [47, 45] on button "Surveys" at bounding box center [41, 40] width 35 height 14
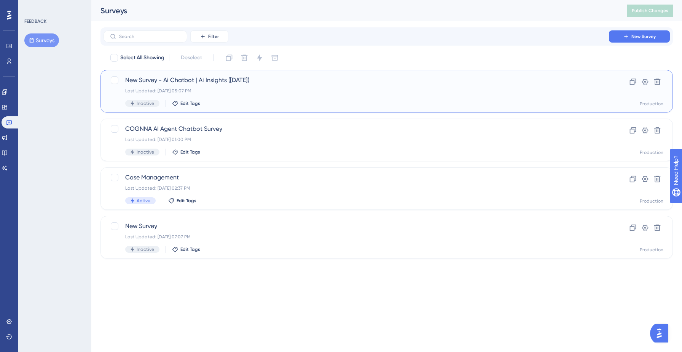
click at [274, 88] on div "Last Updated: [DATE] 05:07 PM" at bounding box center [356, 91] width 462 height 6
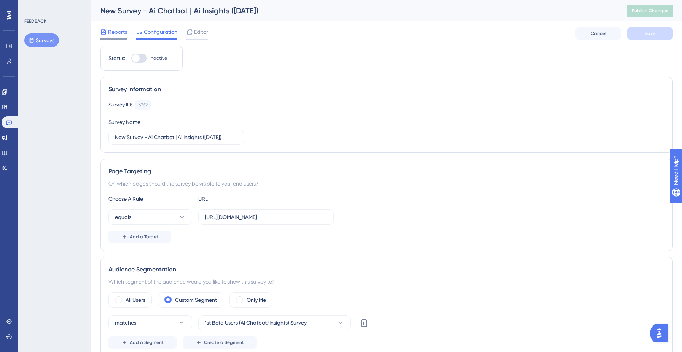
click at [113, 33] on span "Reports" at bounding box center [117, 31] width 19 height 9
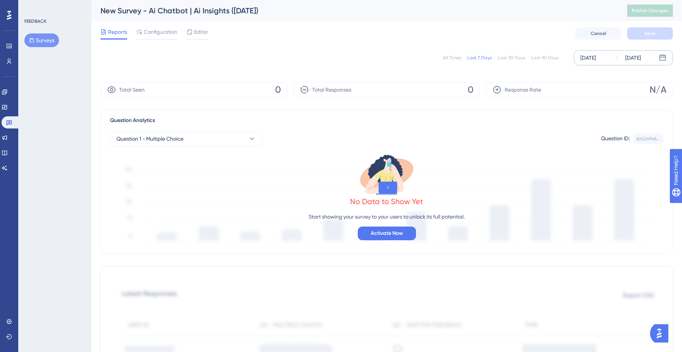
click at [596, 61] on div "[DATE]" at bounding box center [588, 57] width 16 height 9
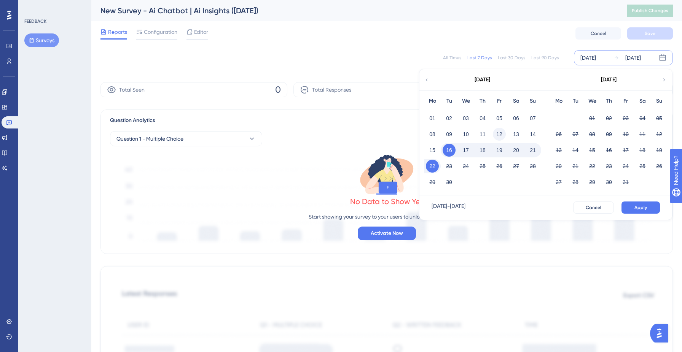
click at [499, 132] on button "12" at bounding box center [499, 134] width 13 height 13
click at [646, 210] on span "Apply" at bounding box center [640, 208] width 13 height 6
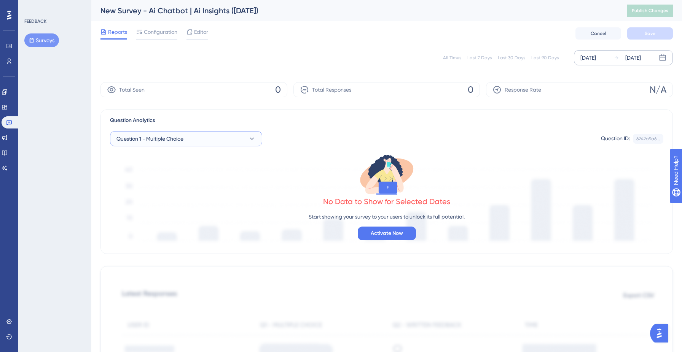
click at [209, 139] on button "Question 1 - Multiple Choice" at bounding box center [186, 138] width 152 height 15
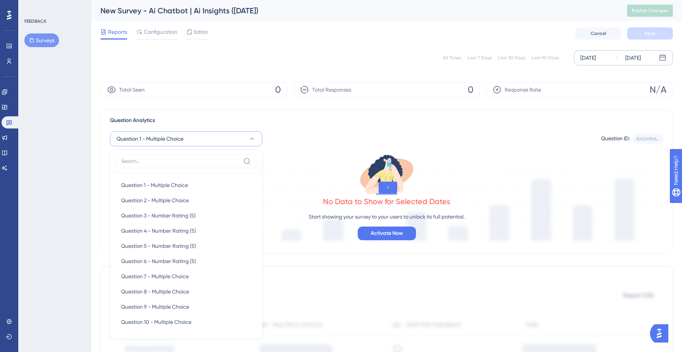
scroll to position [68, 0]
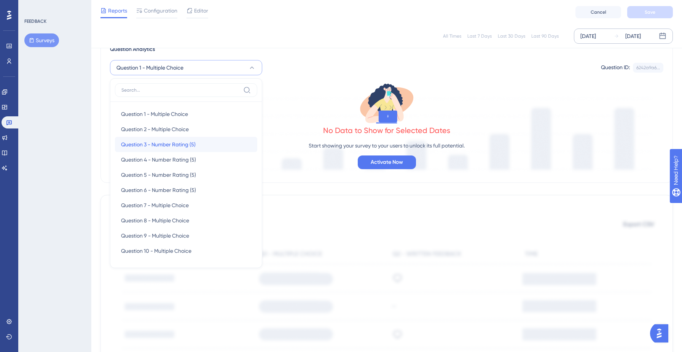
click at [197, 146] on div "Question 3 - Number Rating (5) Question 3 - Number Rating (5)" at bounding box center [186, 144] width 130 height 15
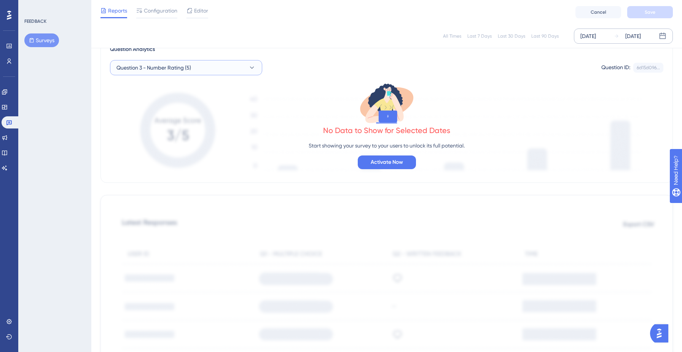
click at [202, 67] on button "Question 3 - Number Rating (5)" at bounding box center [186, 67] width 152 height 15
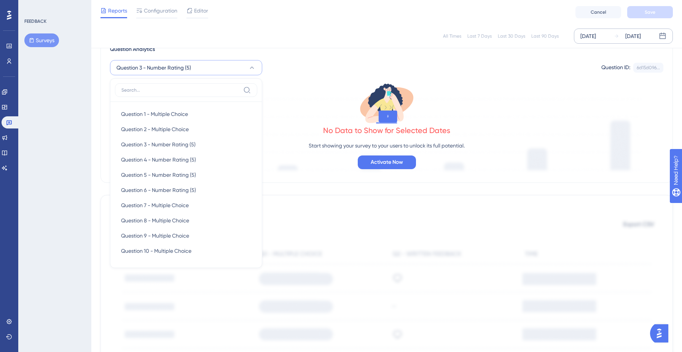
scroll to position [65, 0]
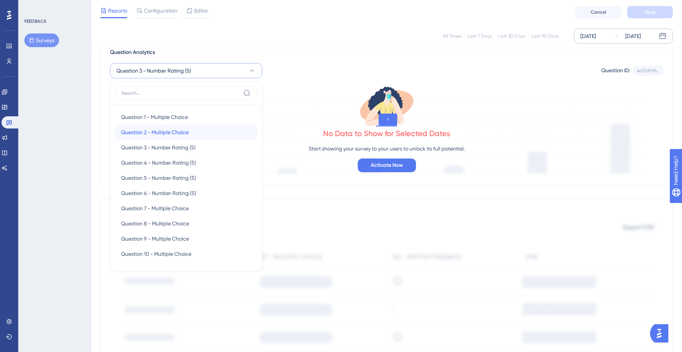
click at [171, 126] on div "Question 2 - Multiple Choice Question 2 - Multiple Choice" at bounding box center [186, 132] width 130 height 15
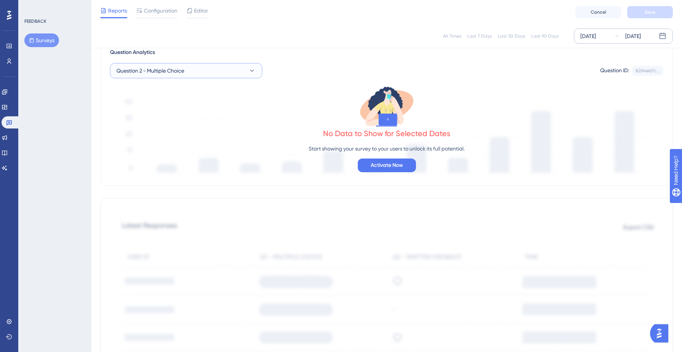
click at [197, 74] on button "Question 2 - Multiple Choice" at bounding box center [186, 70] width 152 height 15
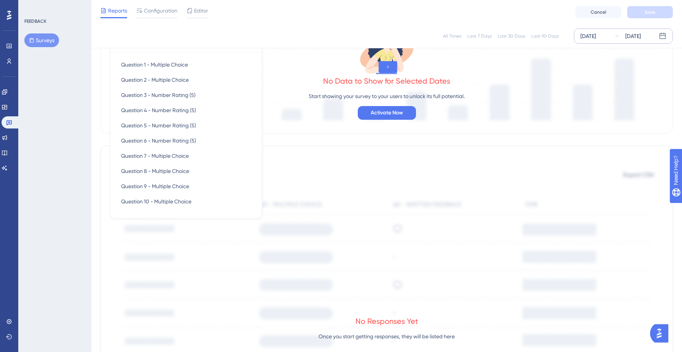
scroll to position [0, 0]
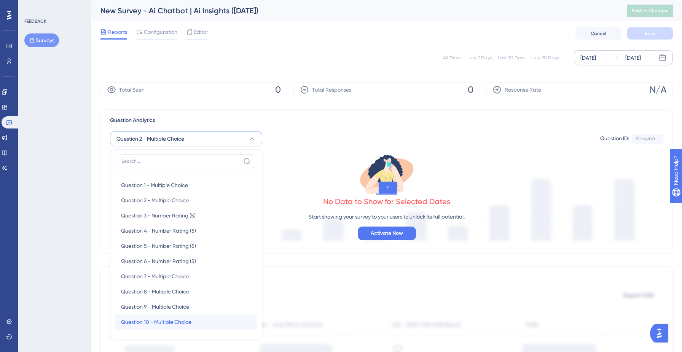
click at [185, 323] on span "Question 10 - Multiple Choice" at bounding box center [156, 322] width 70 height 9
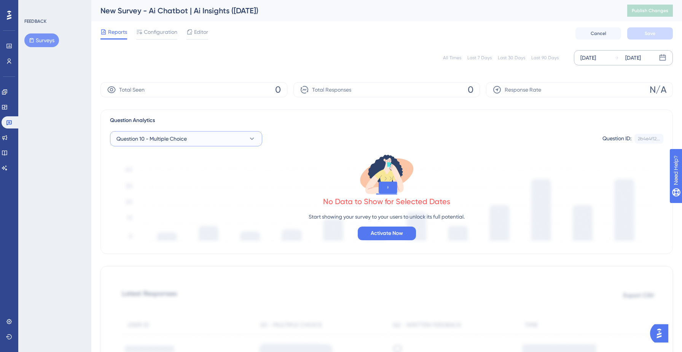
click at [201, 142] on button "Question 10 - Multiple Choice" at bounding box center [186, 138] width 152 height 15
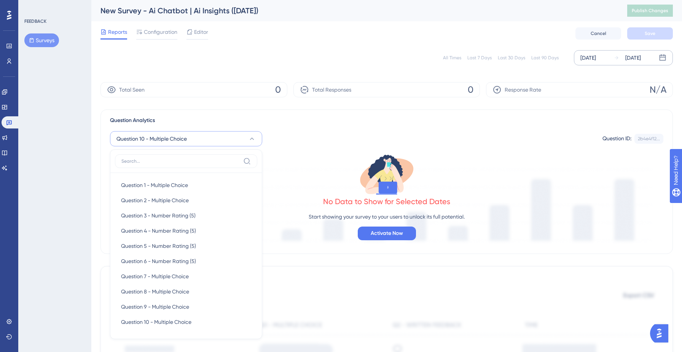
scroll to position [67, 0]
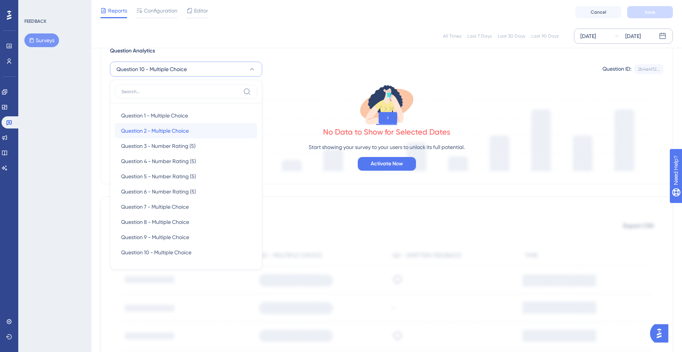
click at [198, 130] on div "Question 2 - Multiple Choice Question 2 - Multiple Choice" at bounding box center [186, 130] width 130 height 15
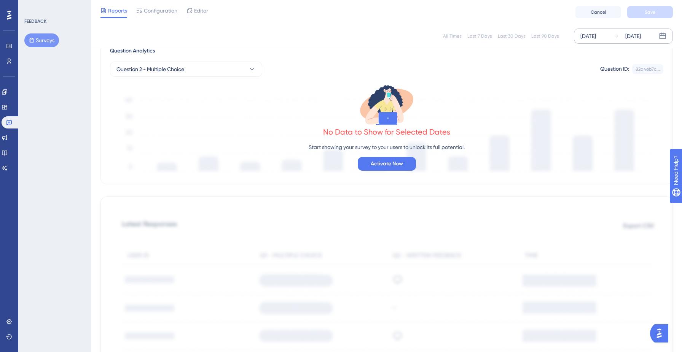
click at [371, 92] on icon at bounding box center [386, 105] width 61 height 44
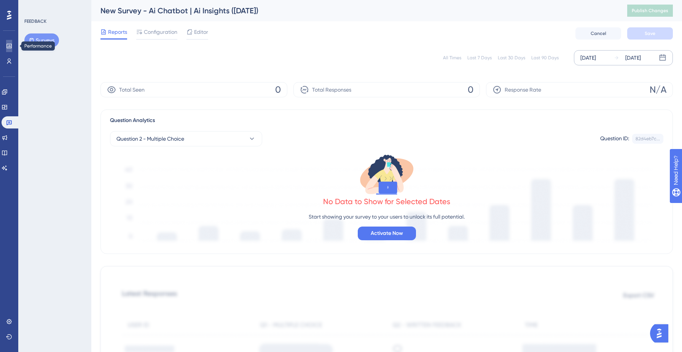
click at [11, 47] on icon at bounding box center [8, 46] width 5 height 5
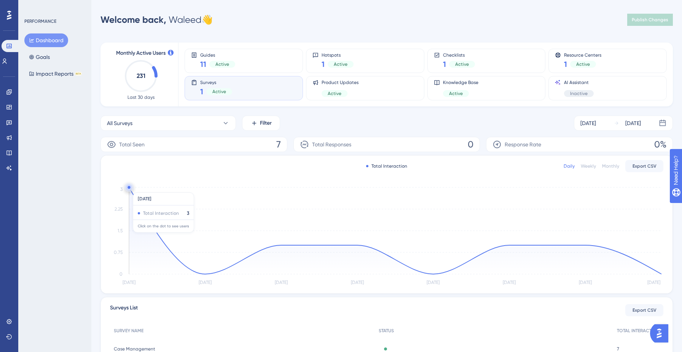
click at [131, 189] on circle at bounding box center [129, 188] width 6 height 6
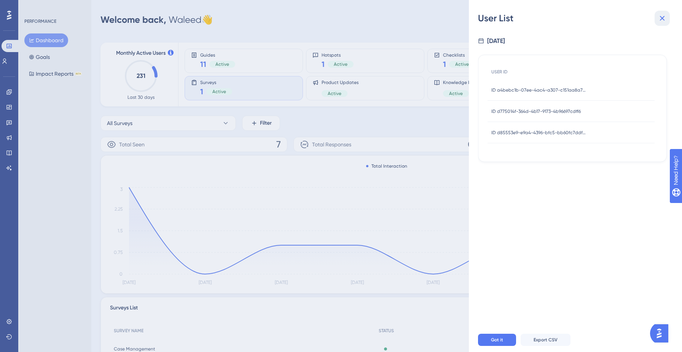
click at [663, 16] on icon at bounding box center [662, 18] width 9 height 9
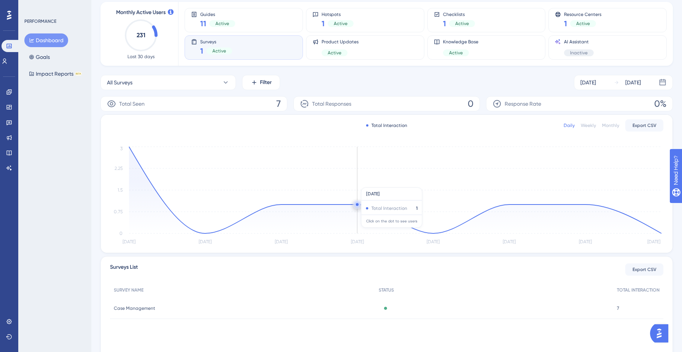
scroll to position [78, 0]
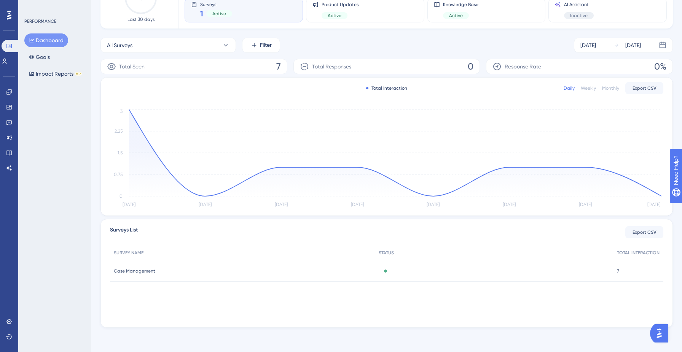
click at [622, 271] on div "7 7" at bounding box center [638, 271] width 50 height 21
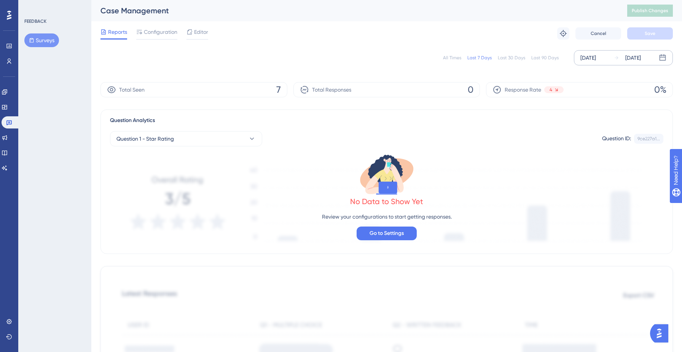
click at [590, 56] on div "[DATE]" at bounding box center [588, 57] width 16 height 9
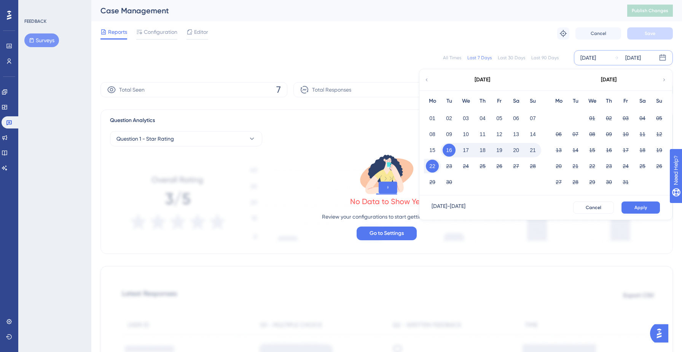
click at [512, 59] on div "Last 30 Days" at bounding box center [511, 58] width 27 height 6
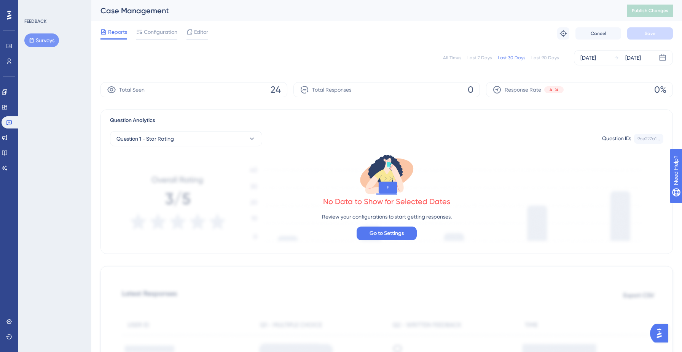
click at [544, 58] on div "Last 90 Days" at bounding box center [544, 58] width 27 height 6
